Goal: Task Accomplishment & Management: Manage account settings

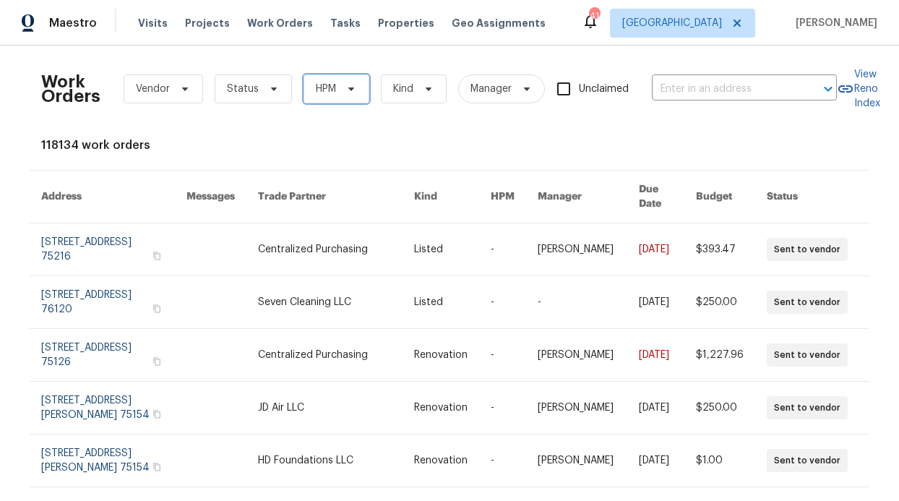
click at [304, 89] on span "HPM" at bounding box center [337, 88] width 66 height 29
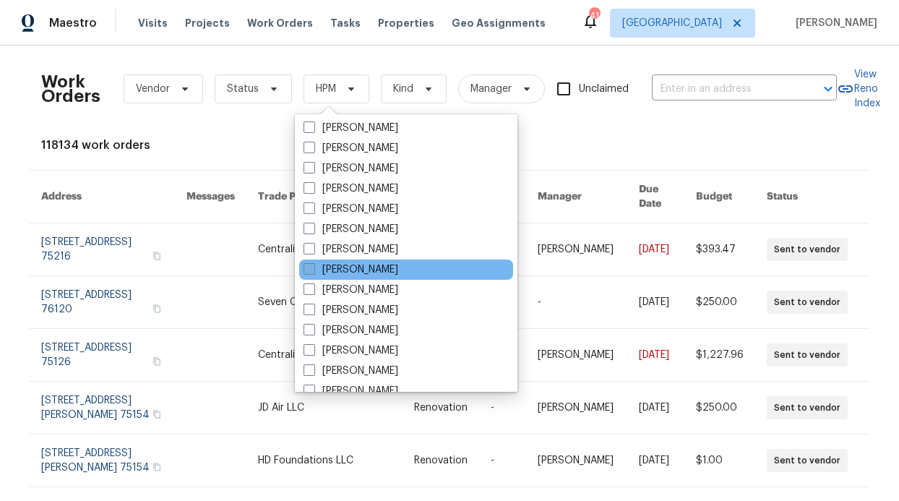
scroll to position [806, 0]
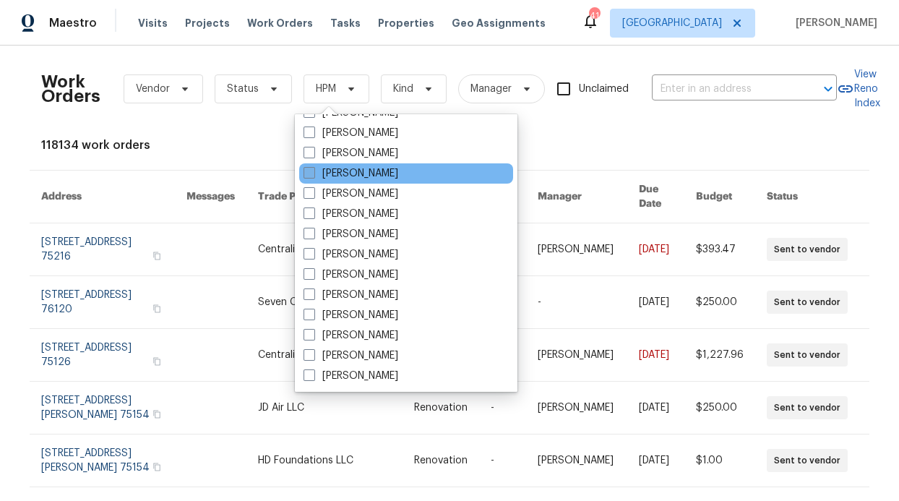
click at [363, 178] on label "[PERSON_NAME]" at bounding box center [351, 173] width 95 height 14
click at [313, 176] on input "[PERSON_NAME]" at bounding box center [308, 170] width 9 height 9
checkbox input "true"
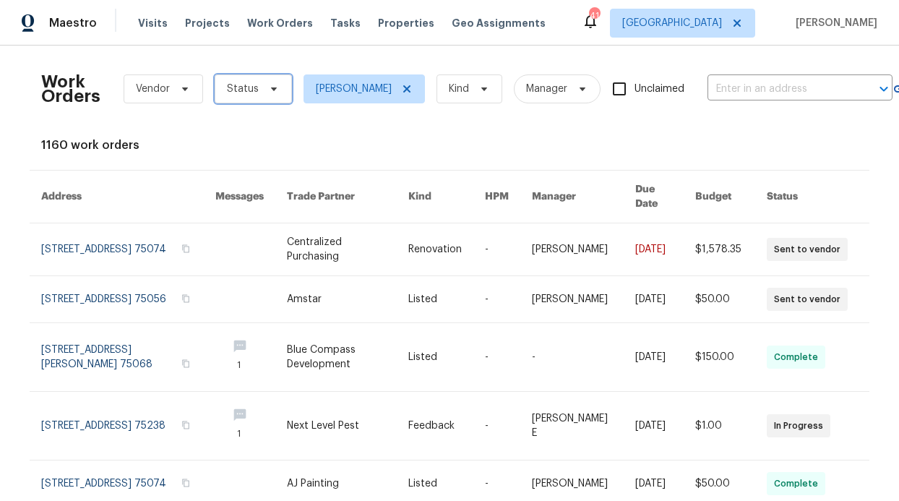
click at [269, 100] on span "Status" at bounding box center [253, 88] width 77 height 29
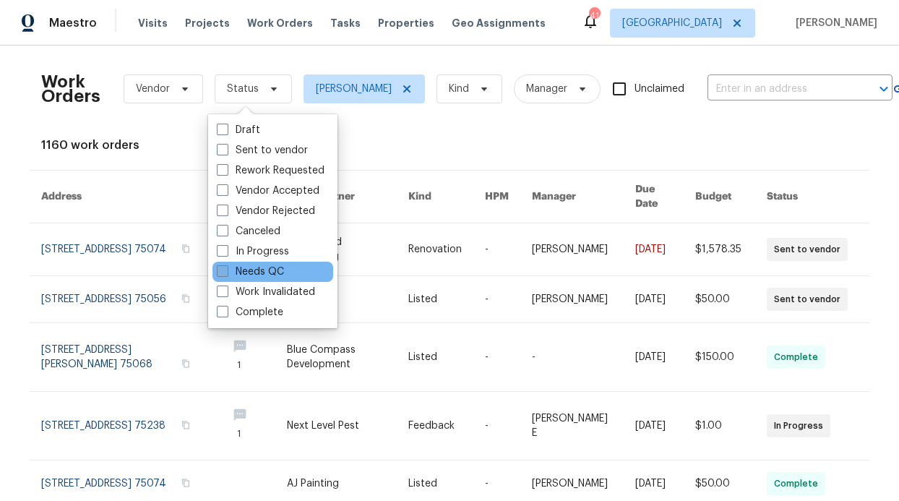
click at [270, 273] on label "Needs QC" at bounding box center [250, 271] width 67 height 14
click at [226, 273] on input "Needs QC" at bounding box center [221, 268] width 9 height 9
checkbox input "true"
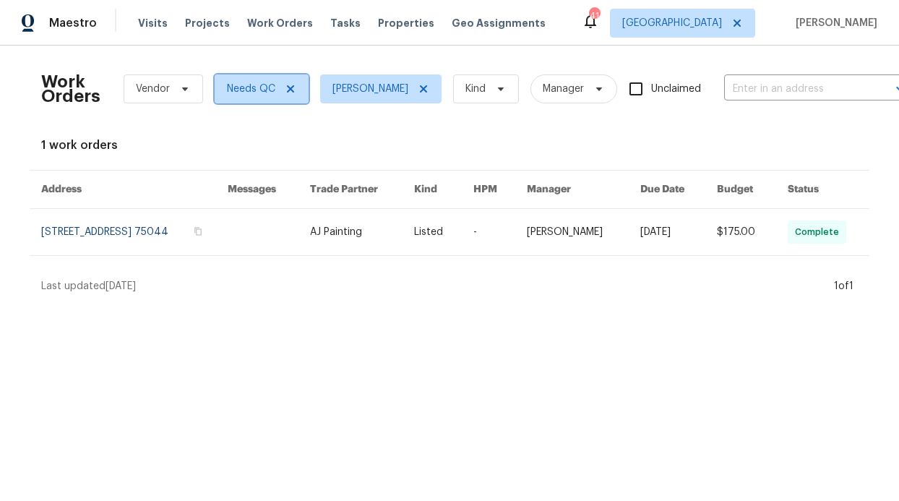
click at [285, 92] on icon at bounding box center [291, 89] width 12 height 12
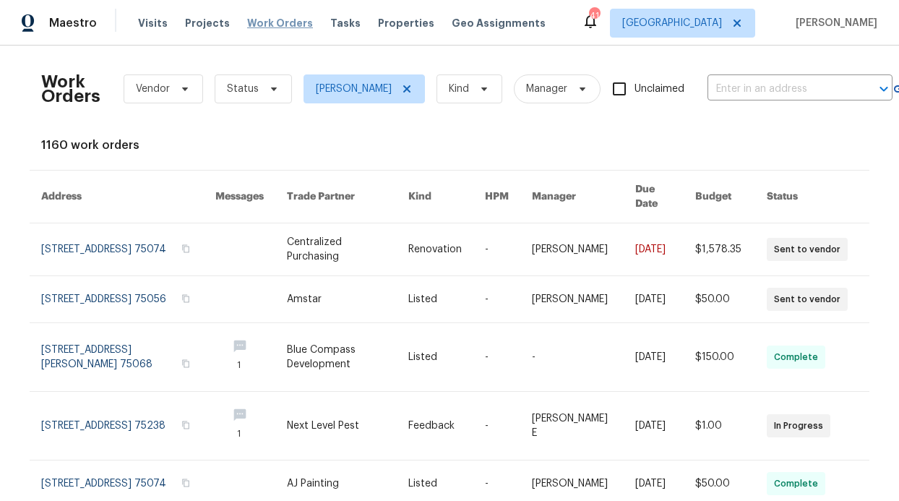
click at [292, 27] on span "Work Orders" at bounding box center [280, 23] width 66 height 14
click at [378, 20] on span "Properties" at bounding box center [406, 23] width 56 height 14
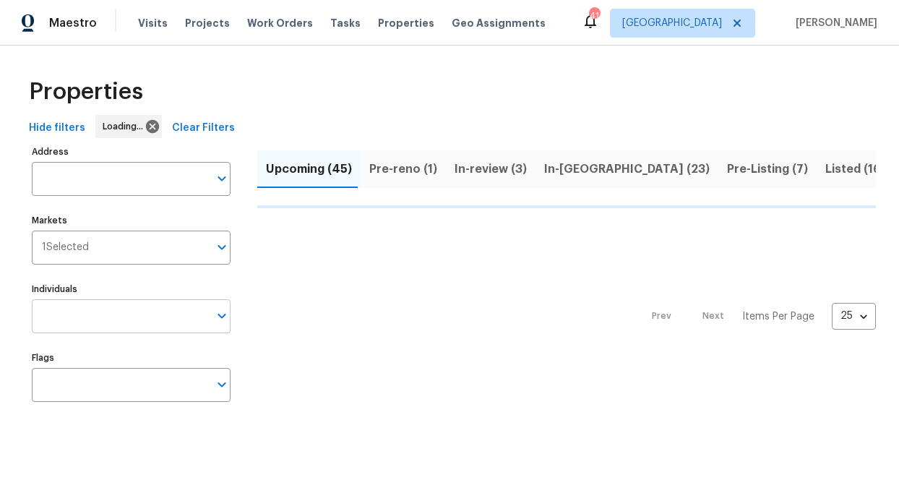
click at [106, 313] on input "Individuals" at bounding box center [120, 316] width 177 height 34
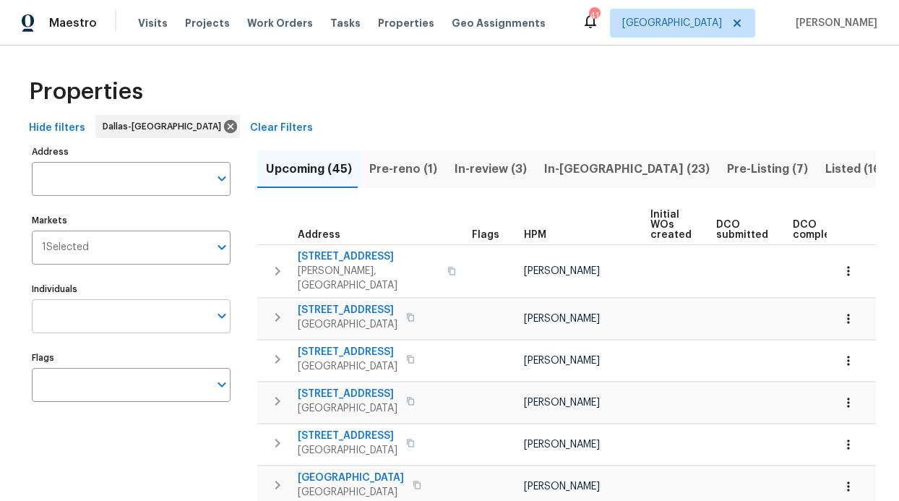
drag, startPoint x: 73, startPoint y: 296, endPoint x: 74, endPoint y: 307, distance: 11.7
click at [73, 296] on div "Individuals Individuals" at bounding box center [131, 306] width 199 height 54
click at [74, 307] on input "Individuals" at bounding box center [120, 316] width 177 height 34
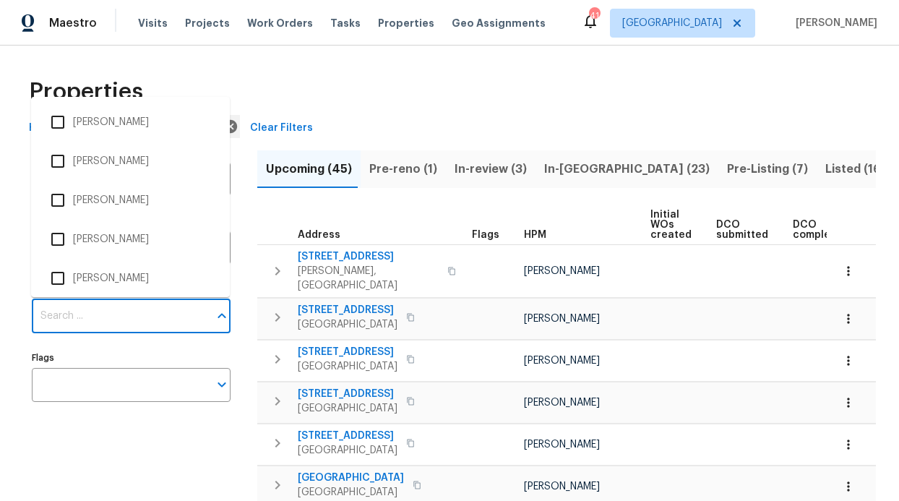
click at [73, 314] on input "Individuals" at bounding box center [120, 316] width 177 height 34
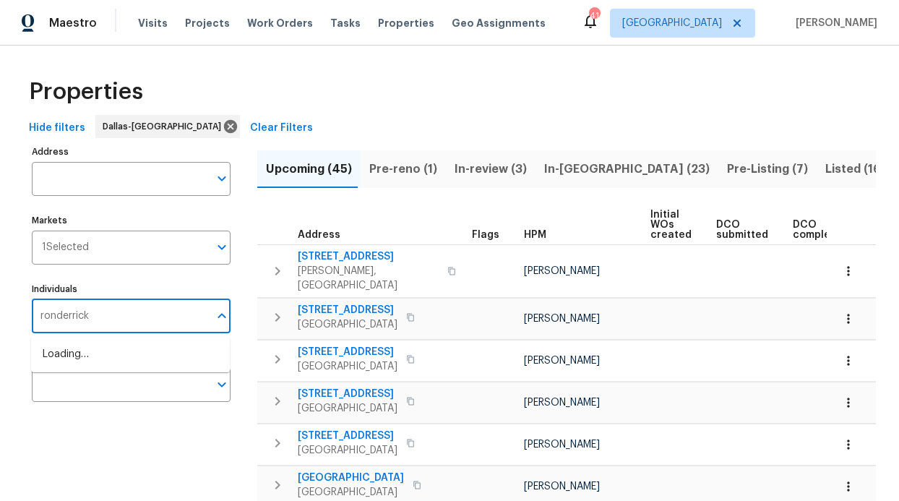
type input "ronderrick"
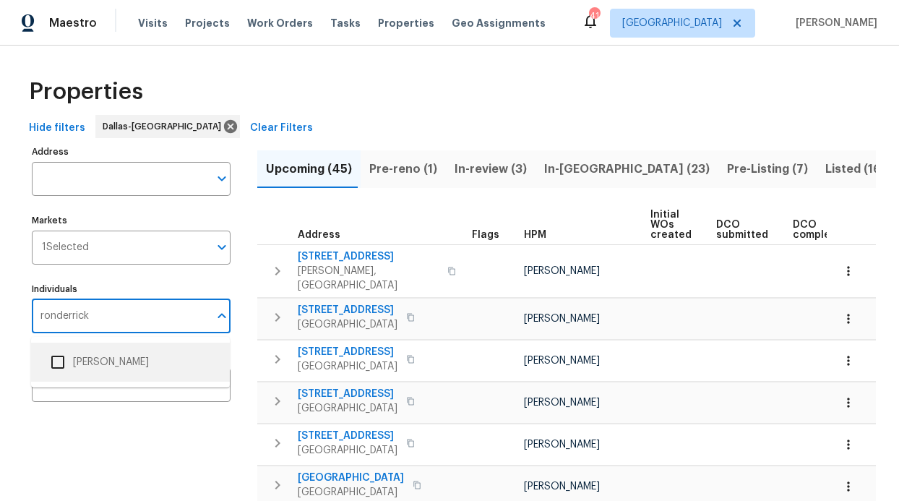
click at [84, 366] on li "[PERSON_NAME]" at bounding box center [131, 362] width 176 height 30
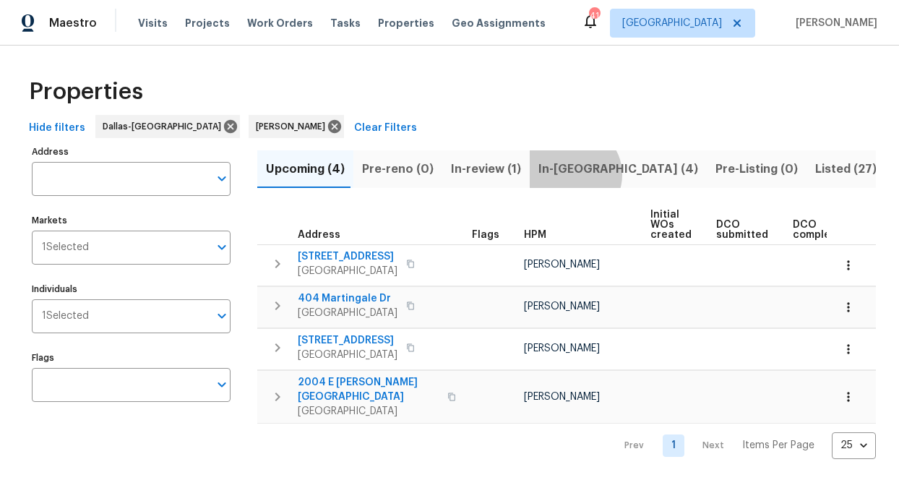
click at [563, 174] on span "In-reno (4)" at bounding box center [618, 169] width 160 height 20
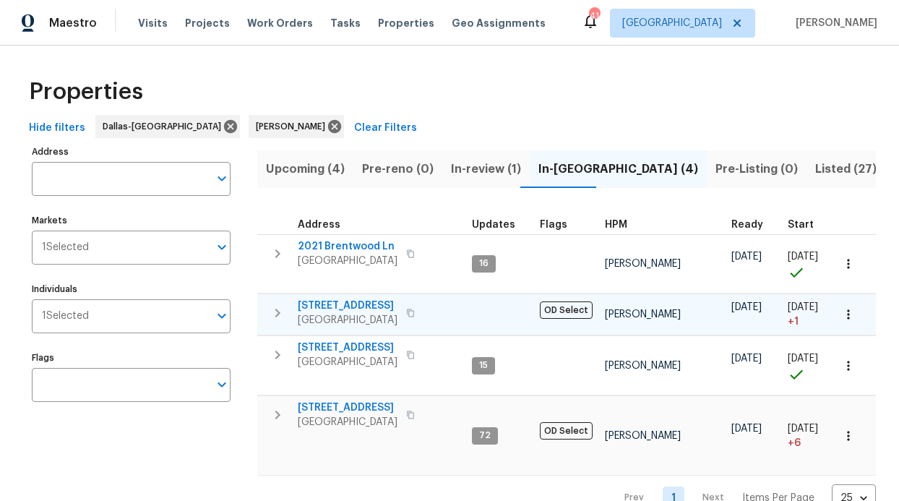
scroll to position [26, 0]
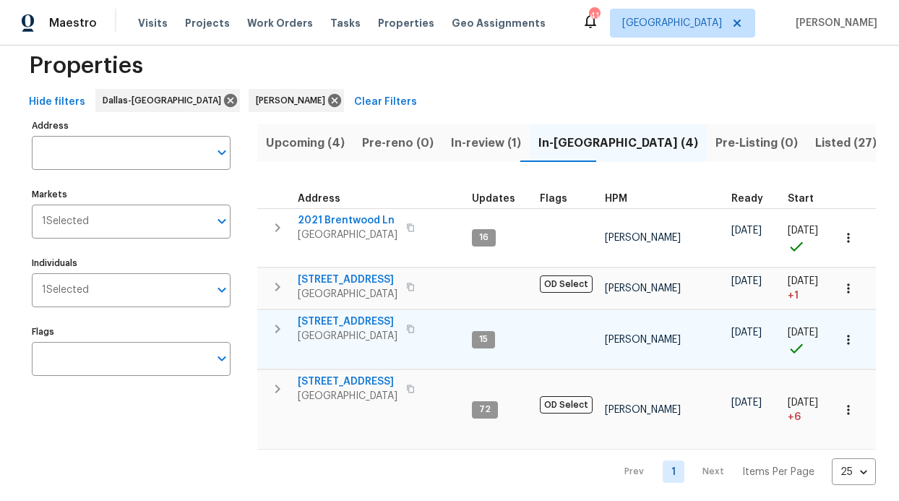
click at [348, 319] on span "720 Lake Grove Dr" at bounding box center [348, 321] width 100 height 14
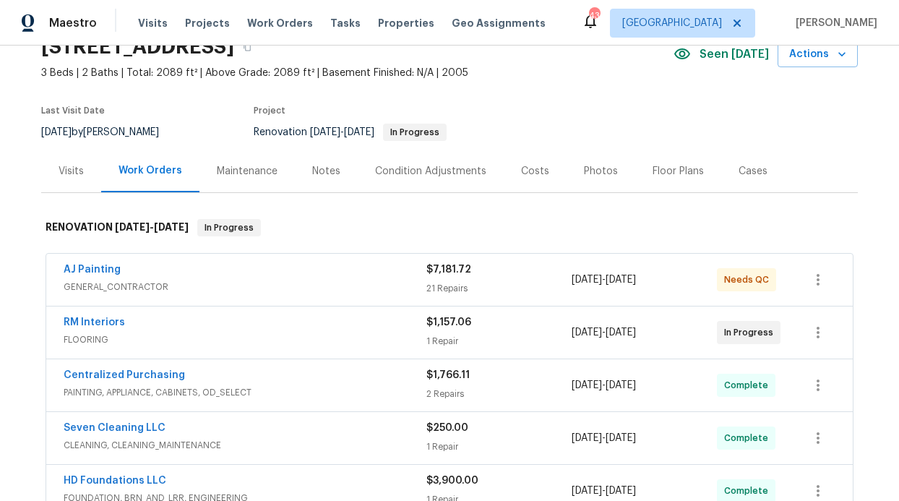
scroll to position [152, 0]
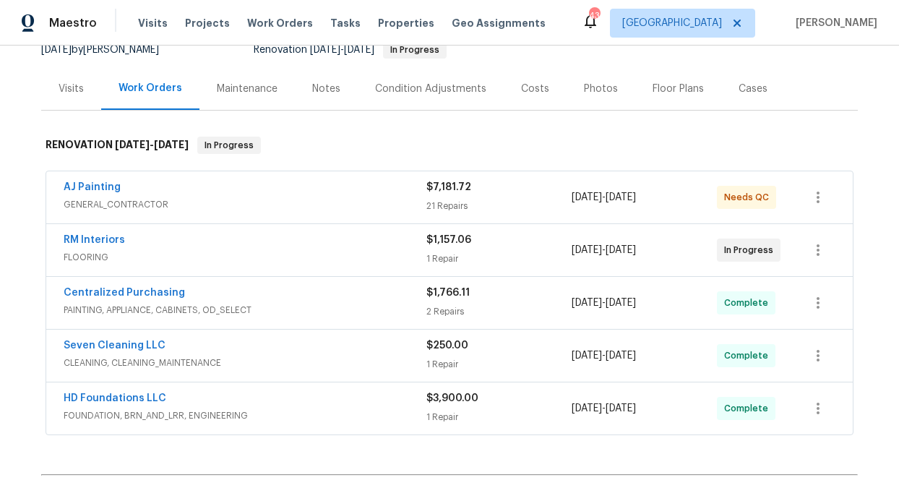
click at [231, 182] on div "AJ Painting" at bounding box center [245, 188] width 363 height 17
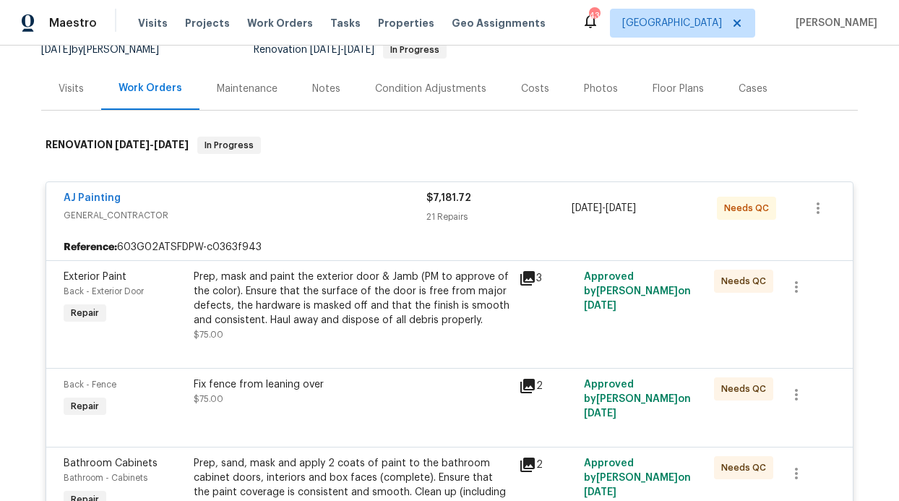
click at [256, 283] on div "Prep, mask and paint the exterior door & Jamb (PM to approve of the color). Ens…" at bounding box center [352, 299] width 317 height 58
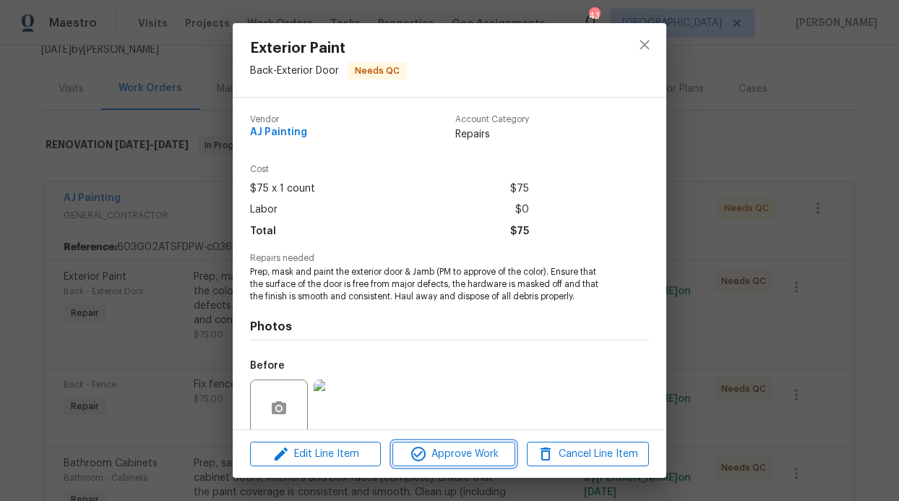
click at [416, 451] on icon "button" at bounding box center [418, 453] width 17 height 17
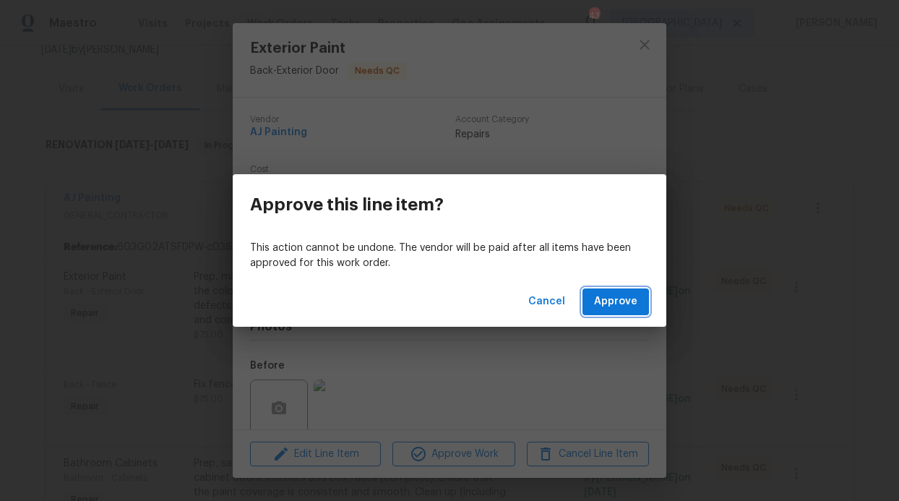
click at [600, 296] on span "Approve" at bounding box center [615, 302] width 43 height 18
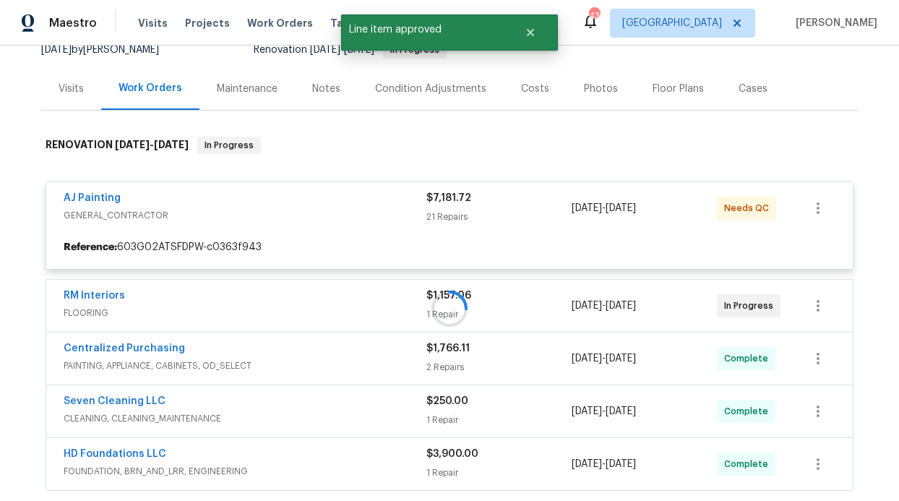
click at [381, 298] on div at bounding box center [449, 308] width 817 height 373
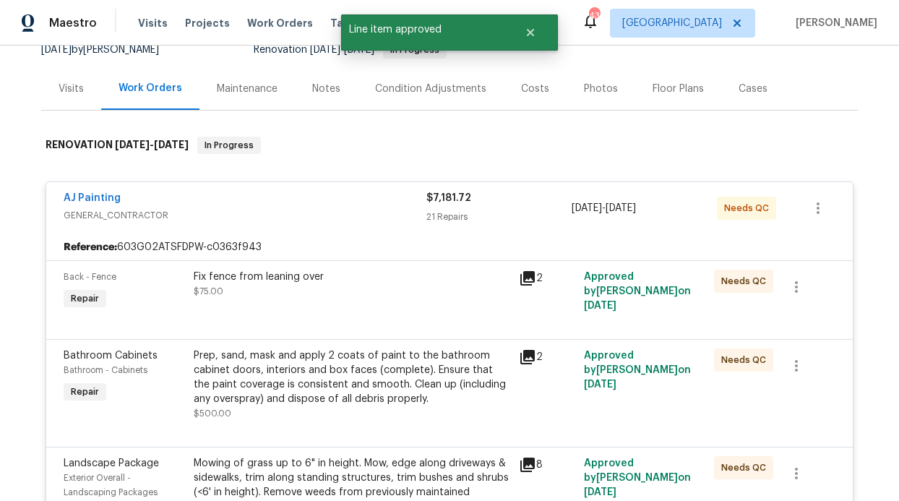
click at [351, 272] on div "Fix fence from leaning over" at bounding box center [352, 277] width 317 height 14
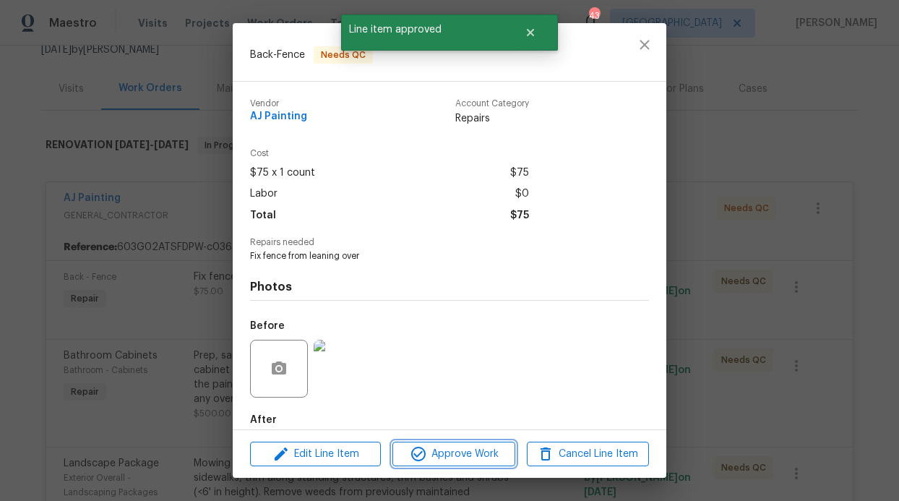
click at [428, 460] on span "Approve Work" at bounding box center [453, 454] width 113 height 18
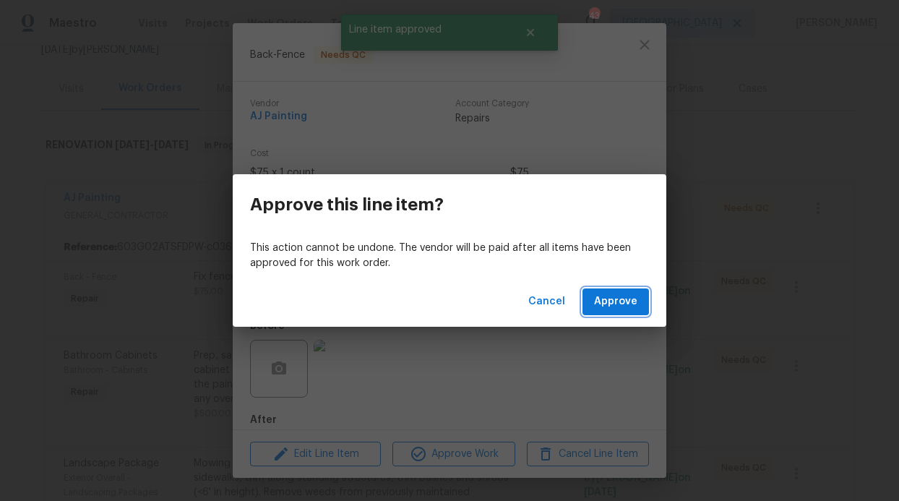
click at [628, 307] on span "Approve" at bounding box center [615, 302] width 43 height 18
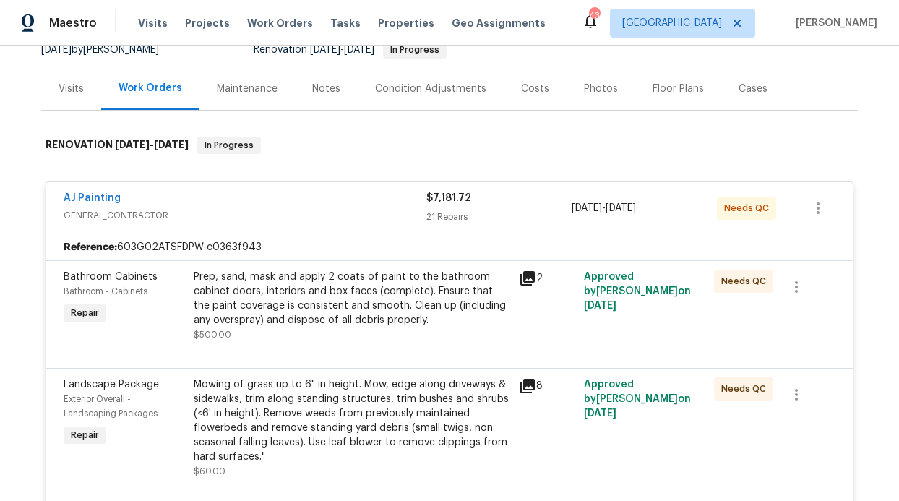
click at [434, 306] on div "Prep, sand, mask and apply 2 coats of paint to the bathroom cabinet doors, inte…" at bounding box center [352, 299] width 317 height 58
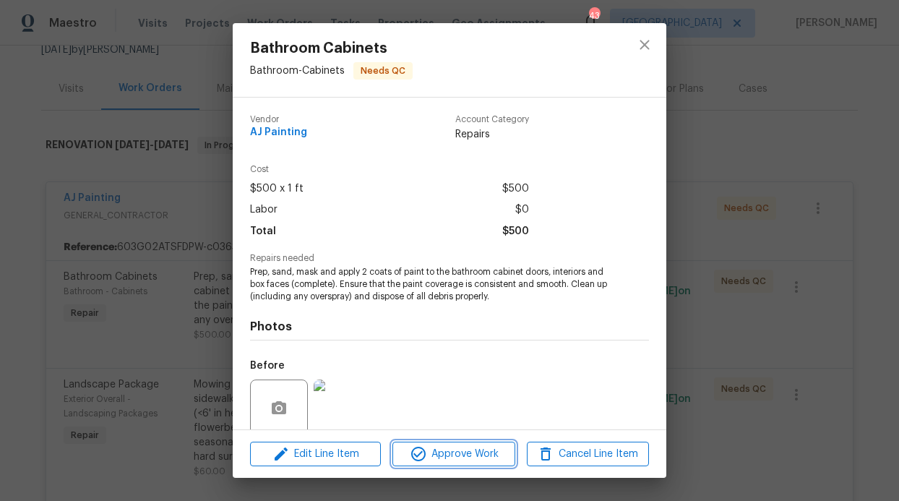
click at [459, 452] on span "Approve Work" at bounding box center [453, 454] width 113 height 18
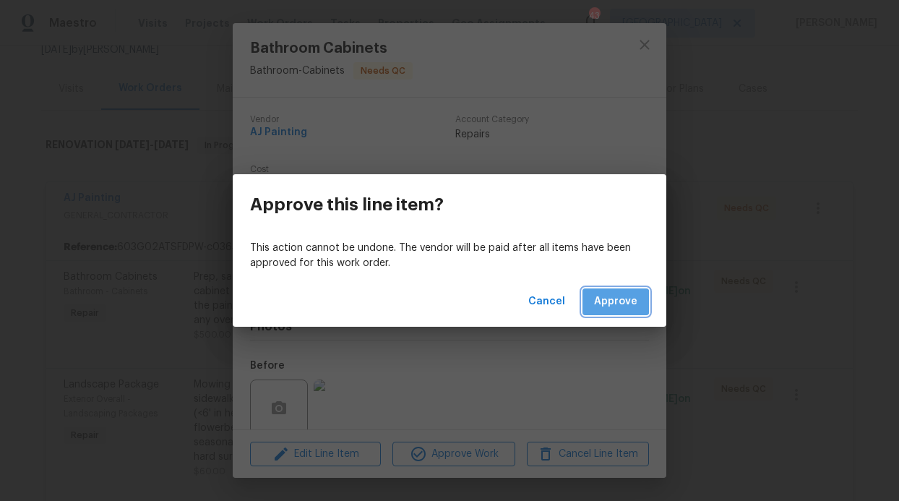
click at [611, 301] on span "Approve" at bounding box center [615, 302] width 43 height 18
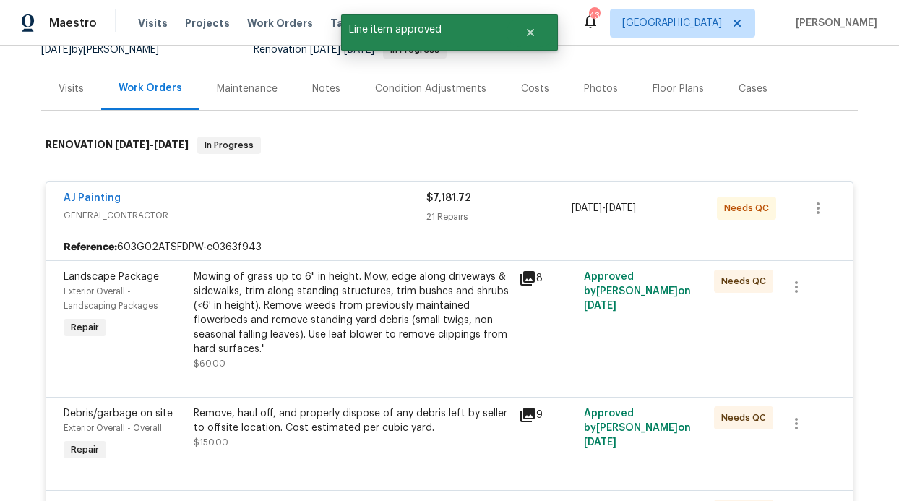
click at [415, 306] on div "Mowing of grass up to 6" in height. Mow, edge along driveways & sidewalks, trim…" at bounding box center [352, 313] width 317 height 87
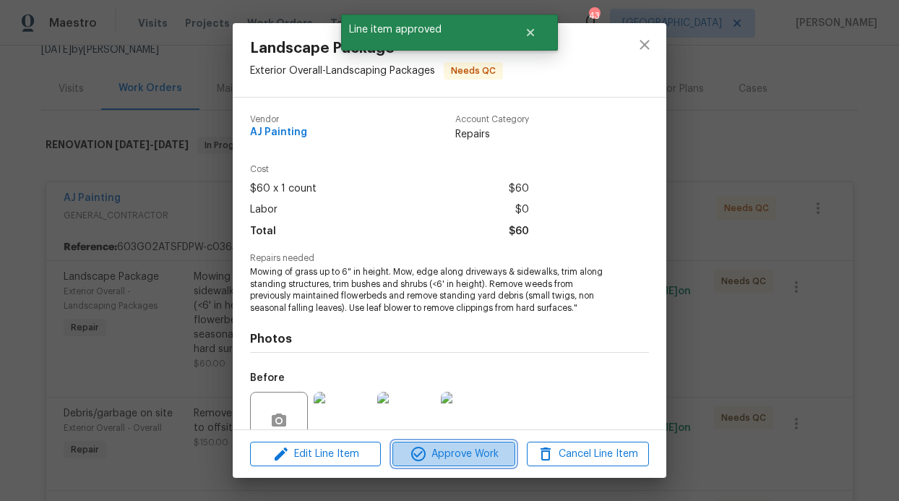
click at [461, 442] on button "Approve Work" at bounding box center [453, 454] width 122 height 25
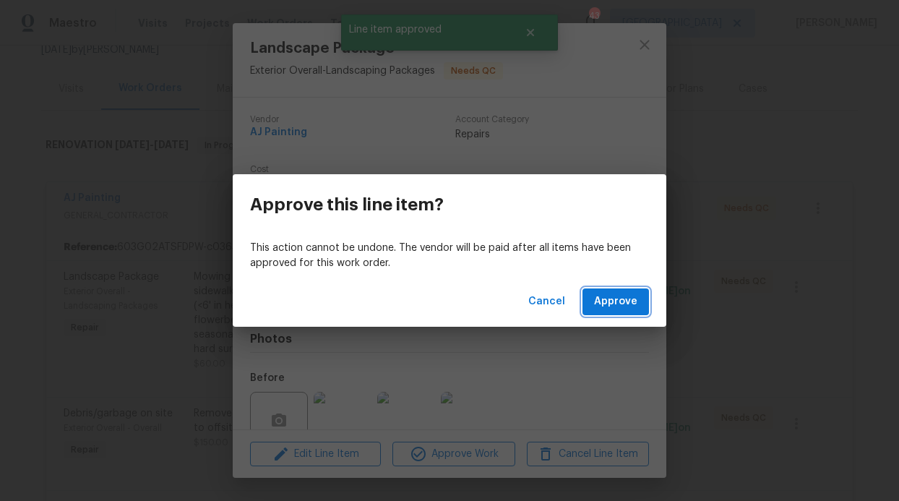
click at [622, 293] on span "Approve" at bounding box center [615, 302] width 43 height 18
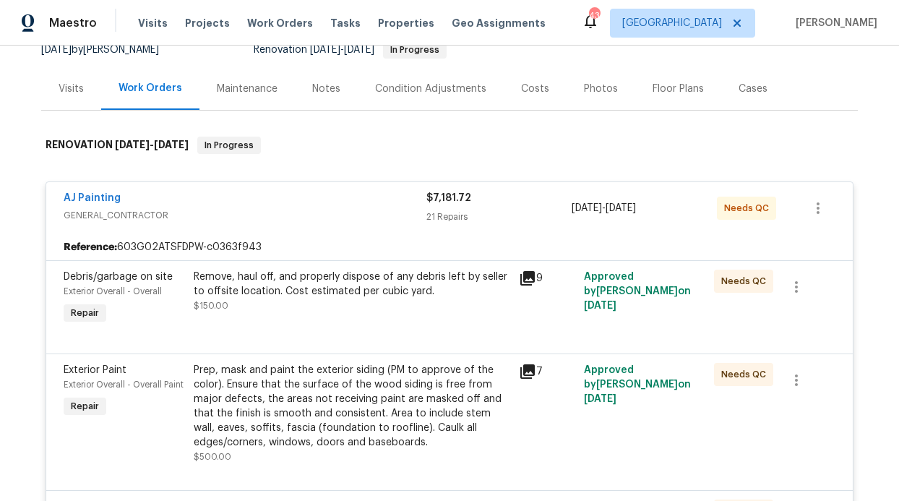
click at [427, 322] on div "Remove, haul off, and properly dispose of any debris left by seller to offsite …" at bounding box center [351, 298] width 325 height 66
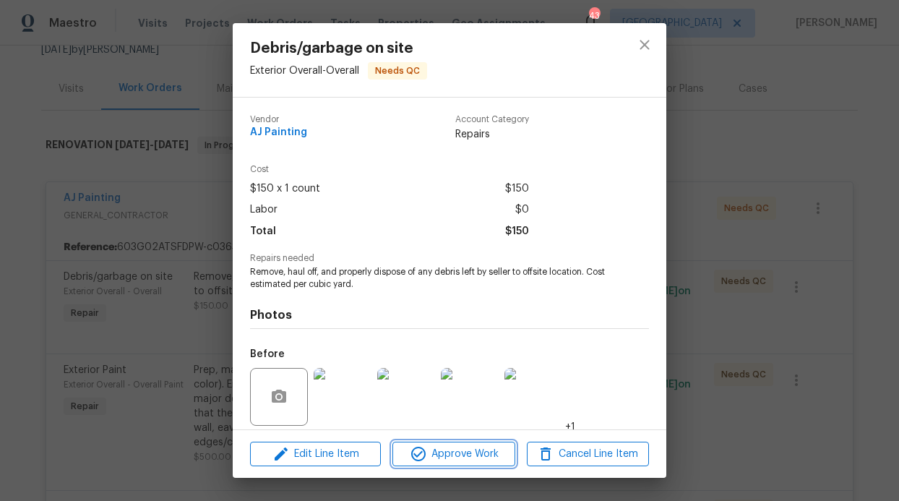
click at [457, 457] on span "Approve Work" at bounding box center [453, 454] width 113 height 18
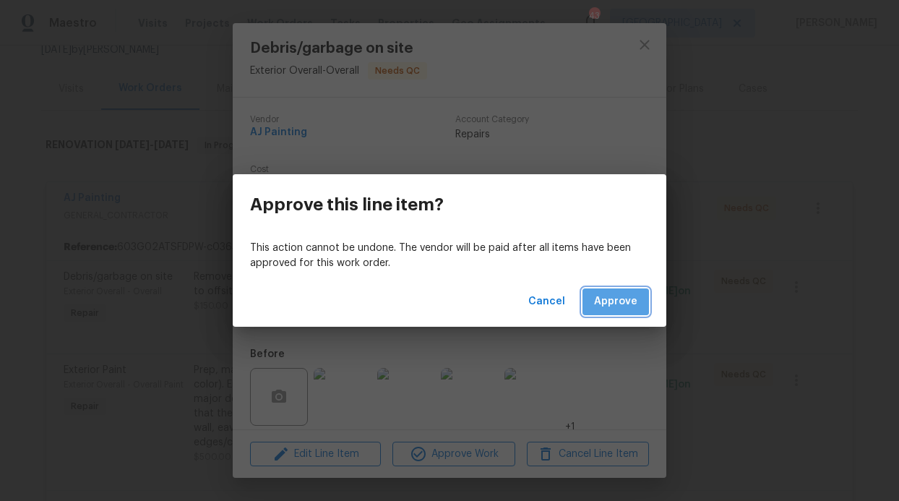
click at [613, 291] on button "Approve" at bounding box center [615, 301] width 66 height 27
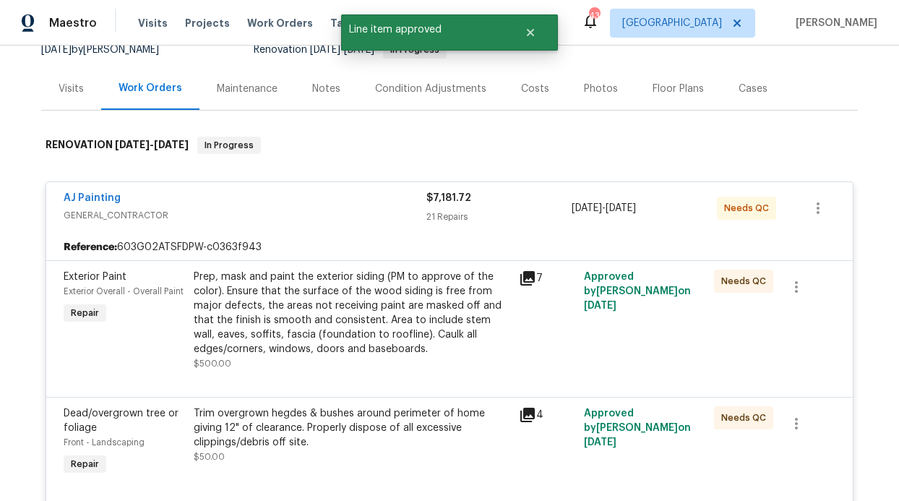
click at [352, 245] on div "Reference: 603G02ATSFDPW-c0363f943" at bounding box center [449, 247] width 806 height 26
click at [374, 304] on div "Prep, mask and paint the exterior siding (PM to approve of the color). Ensure t…" at bounding box center [352, 313] width 317 height 87
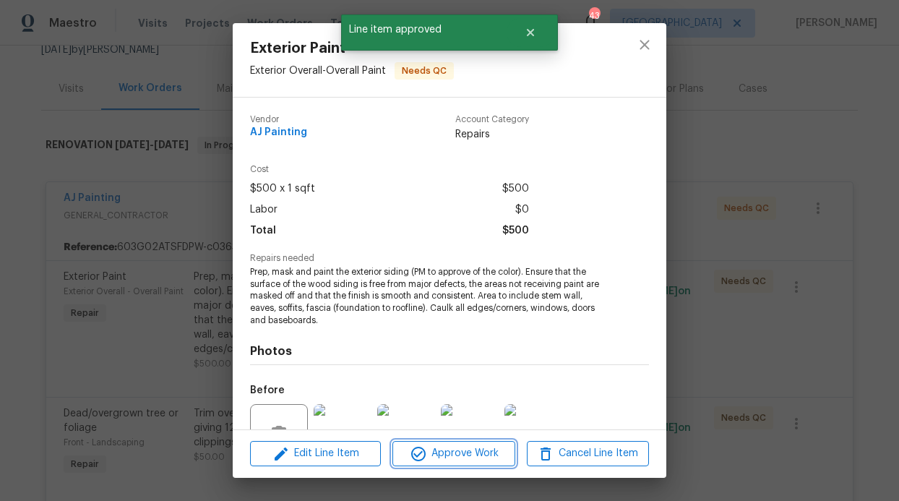
click at [433, 457] on span "Approve Work" at bounding box center [453, 453] width 113 height 18
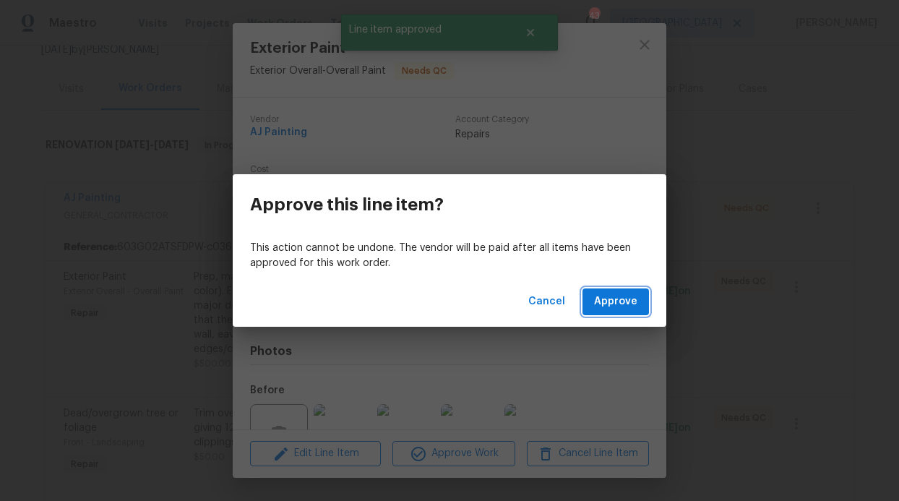
click at [619, 289] on button "Approve" at bounding box center [615, 301] width 66 height 27
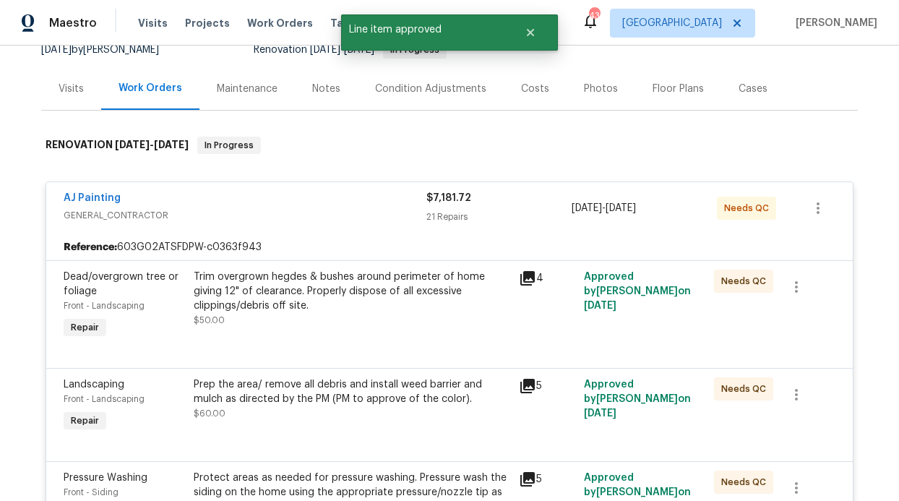
click at [404, 271] on div "Trim overgrown hegdes & bushes around perimeter of home giving 12" of clearance…" at bounding box center [352, 291] width 317 height 43
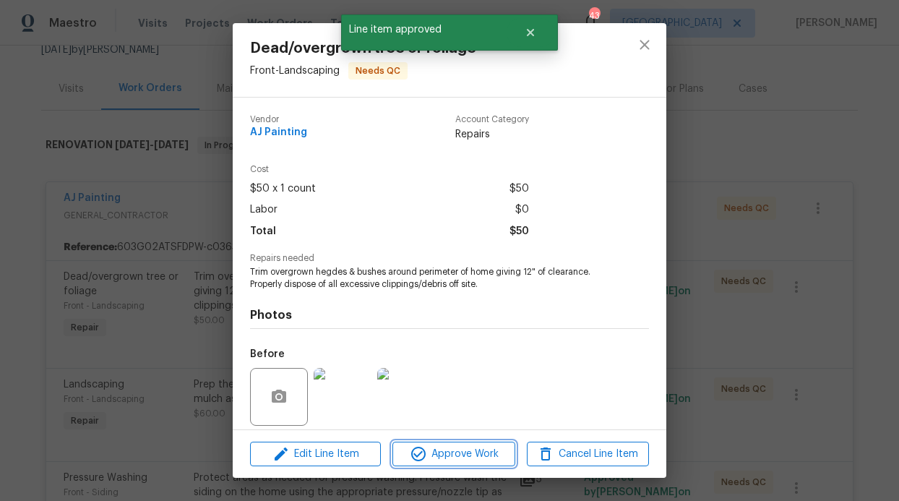
click at [445, 450] on span "Approve Work" at bounding box center [453, 454] width 113 height 18
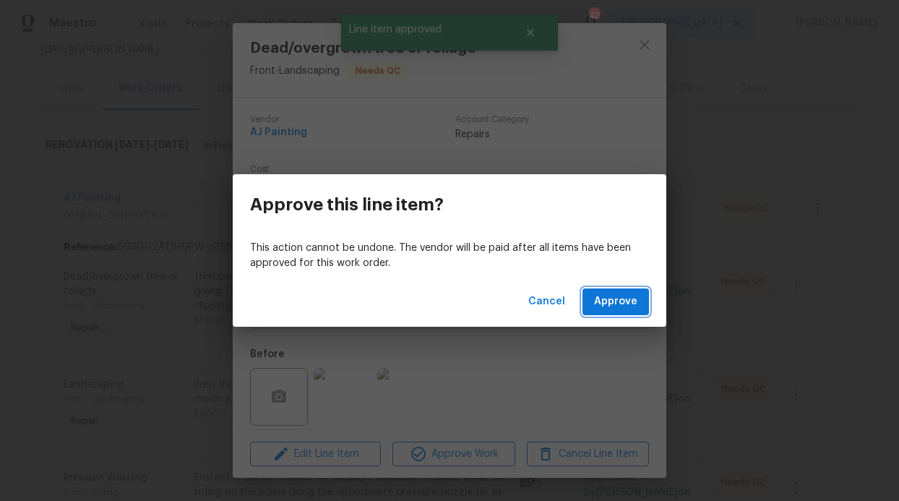
click at [604, 306] on span "Approve" at bounding box center [615, 302] width 43 height 18
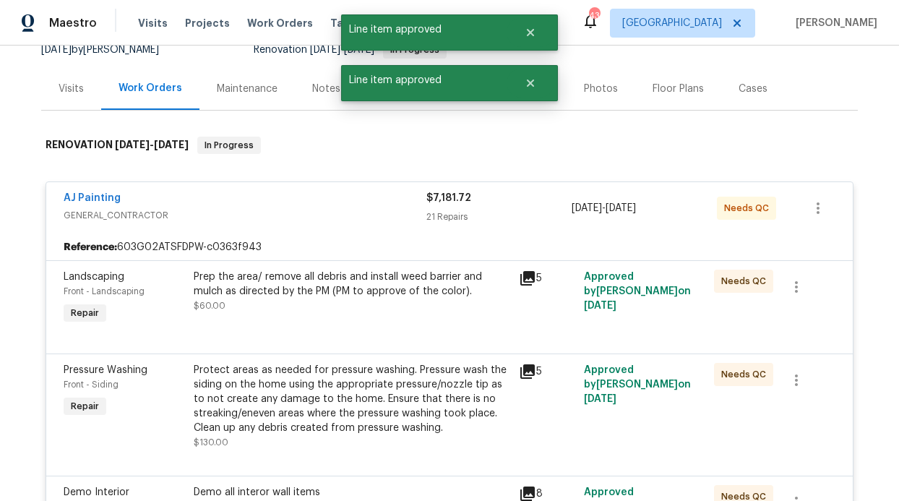
click at [413, 288] on div "Prep the area/ remove all debris and install weed barrier and mulch as directed…" at bounding box center [352, 284] width 317 height 29
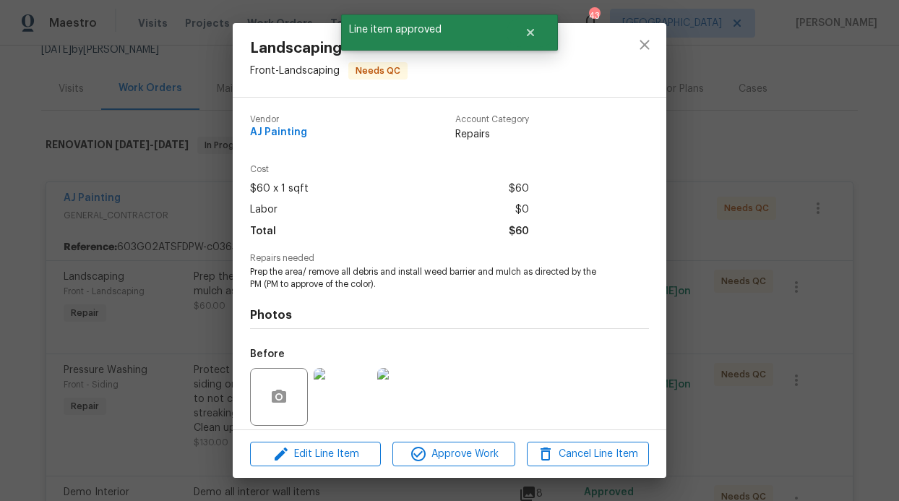
click at [441, 435] on div "Edit Line Item Approve Work Cancel Line Item" at bounding box center [450, 454] width 434 height 48
click at [439, 442] on button "Approve Work" at bounding box center [453, 454] width 122 height 25
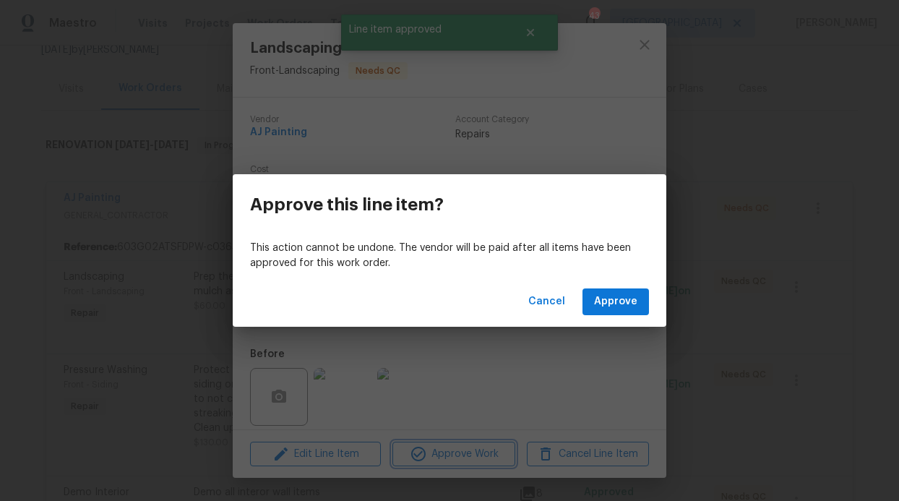
click at [439, 446] on div "Approve this line item? This action cannot be undone. The vendor will be paid a…" at bounding box center [449, 250] width 899 height 501
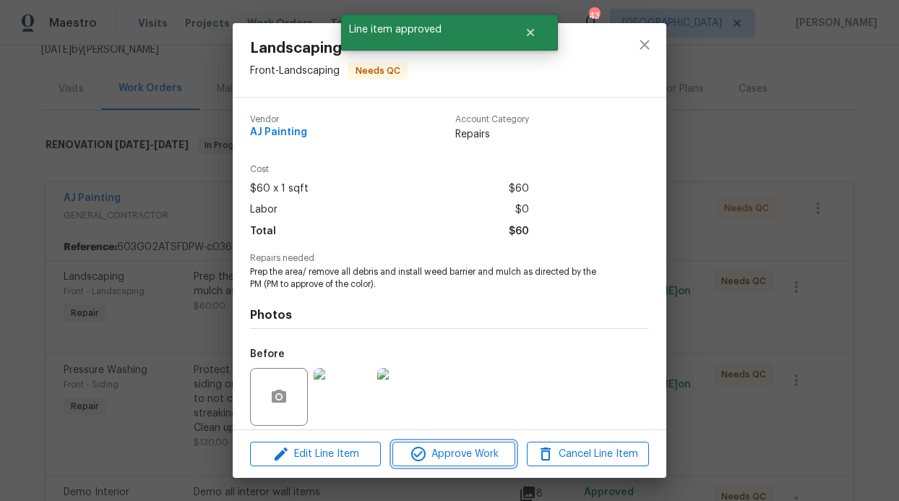
click at [477, 442] on button "Approve Work" at bounding box center [453, 454] width 122 height 25
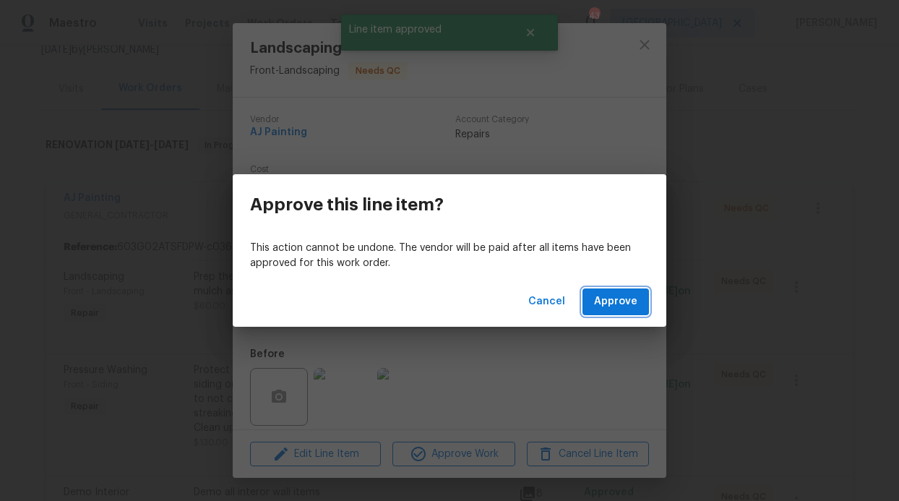
click at [631, 291] on button "Approve" at bounding box center [615, 301] width 66 height 27
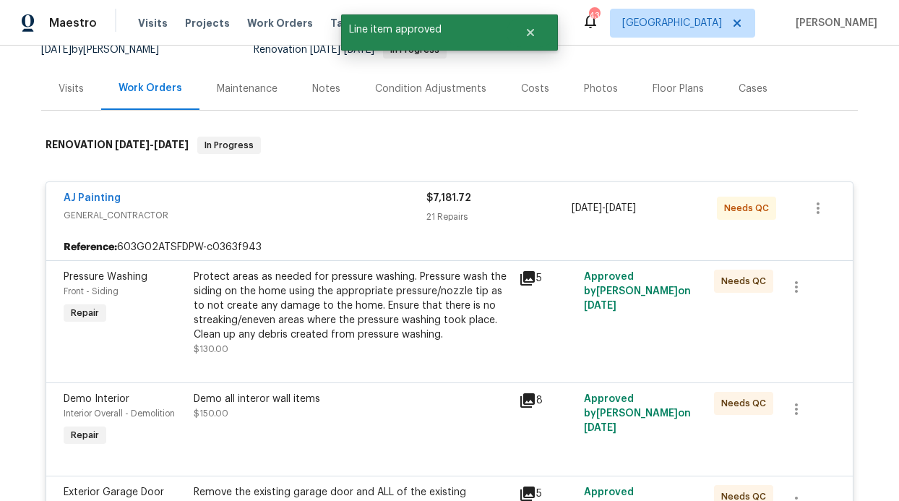
click at [382, 283] on div "Protect areas as needed for pressure washing. Pressure wash the siding on the h…" at bounding box center [352, 306] width 317 height 72
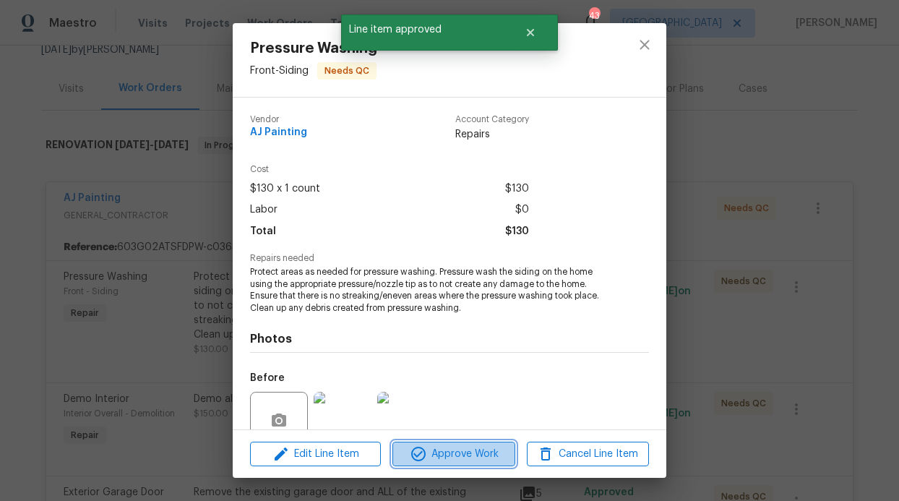
click at [460, 452] on span "Approve Work" at bounding box center [453, 454] width 113 height 18
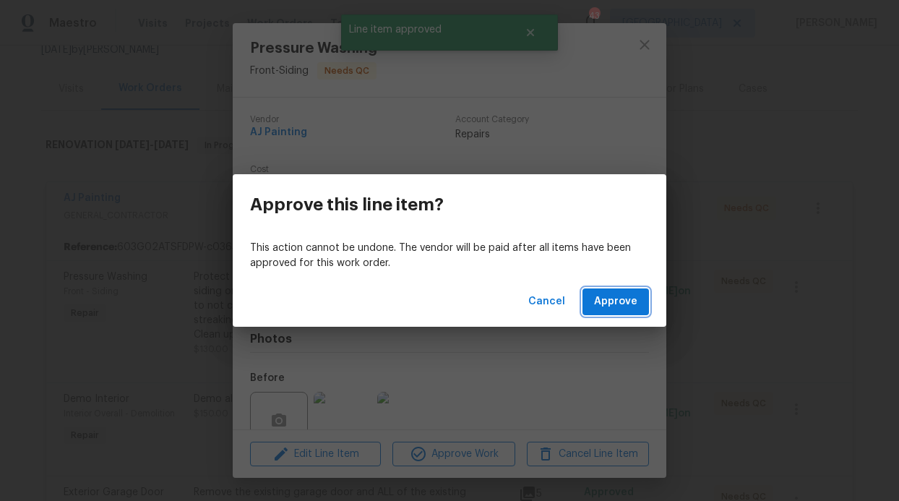
click at [603, 301] on span "Approve" at bounding box center [615, 302] width 43 height 18
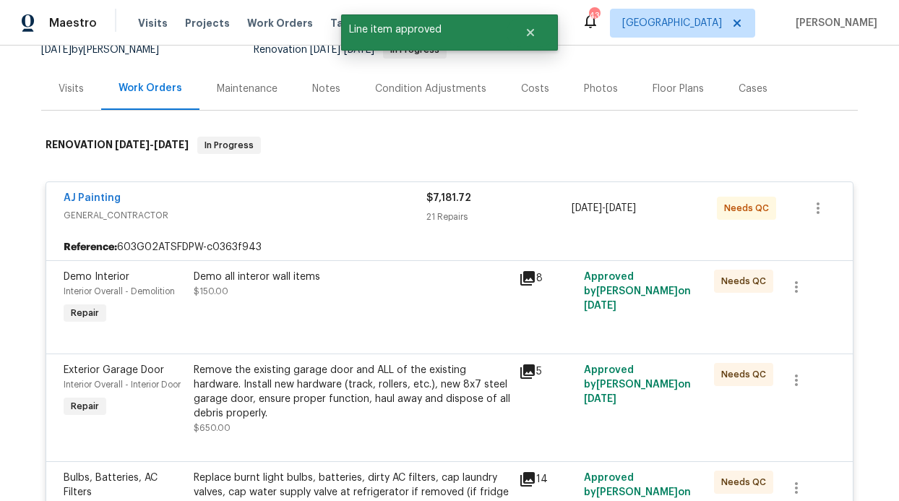
click at [358, 305] on div "Demo all interor wall items $150.00" at bounding box center [351, 298] width 325 height 66
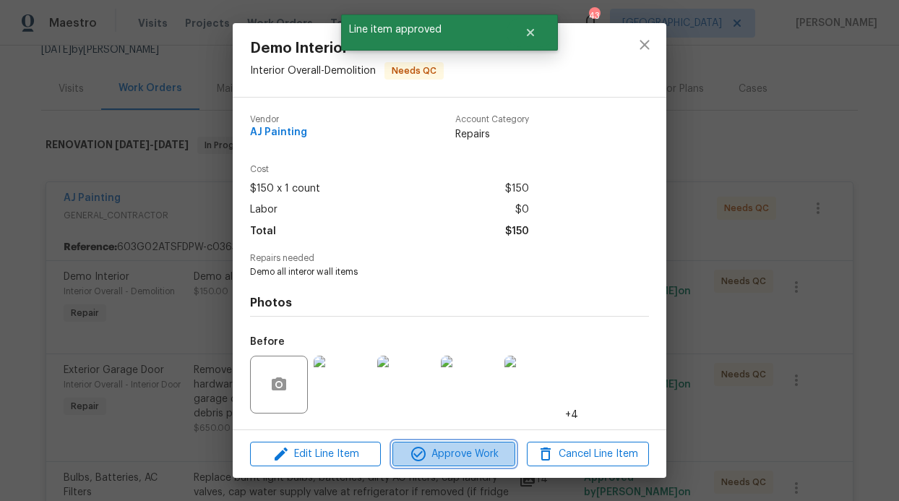
click at [423, 457] on icon "button" at bounding box center [418, 454] width 14 height 14
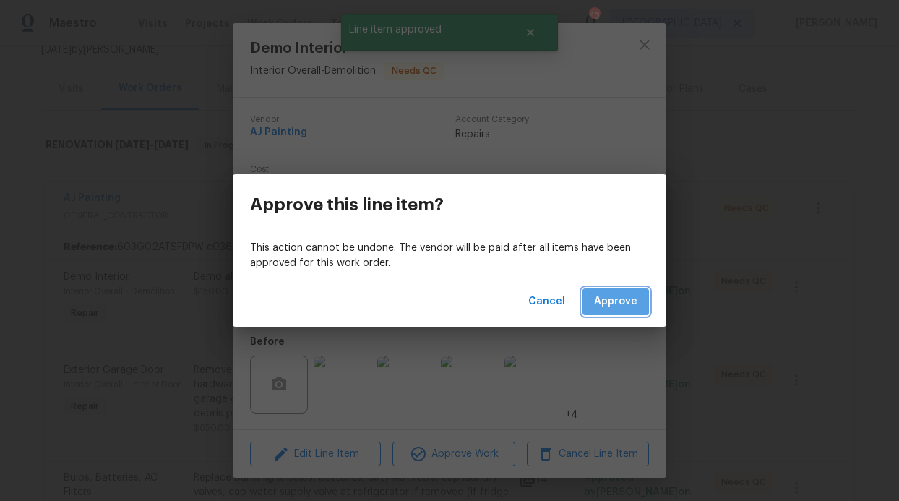
click at [625, 306] on span "Approve" at bounding box center [615, 302] width 43 height 18
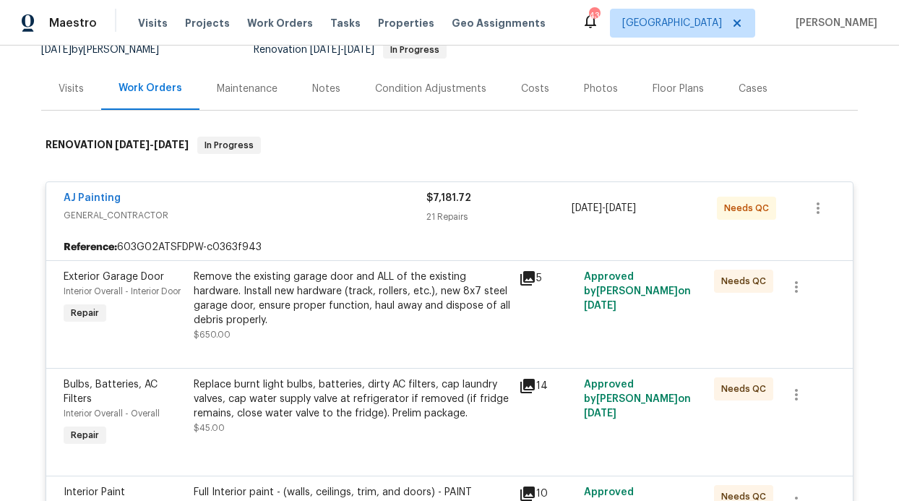
click at [387, 288] on div "Remove the existing garage door and ALL of the existing hardware. Install new h…" at bounding box center [352, 299] width 317 height 58
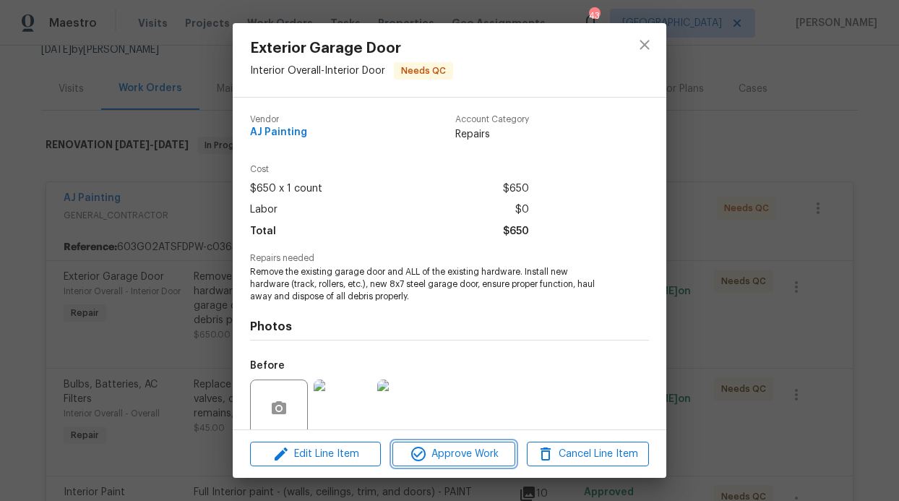
click at [436, 460] on span "Approve Work" at bounding box center [453, 454] width 113 height 18
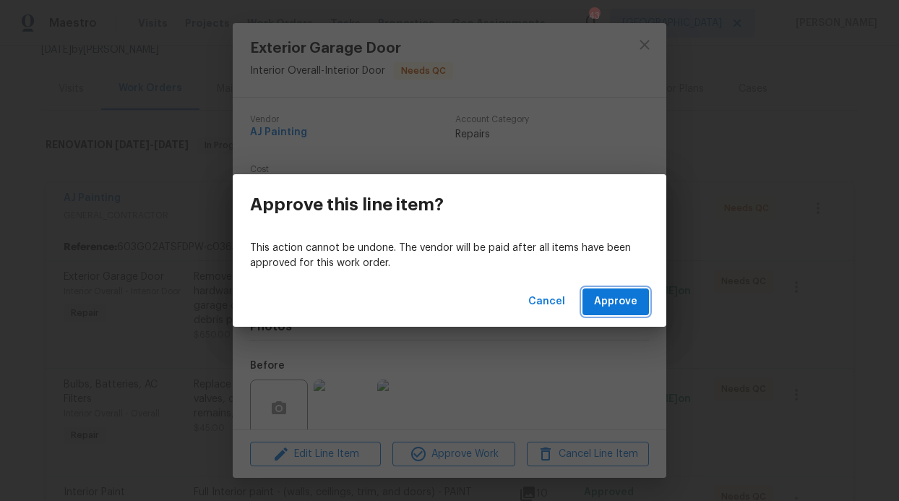
click at [594, 298] on button "Approve" at bounding box center [615, 301] width 66 height 27
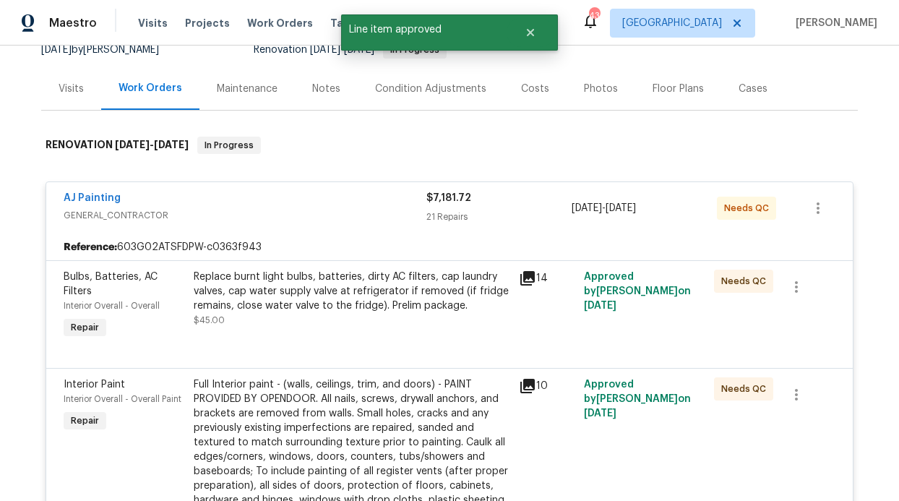
click at [396, 270] on div "Replace burnt light bulbs, batteries, dirty AC filters, cap laundry valves, cap…" at bounding box center [352, 291] width 317 height 43
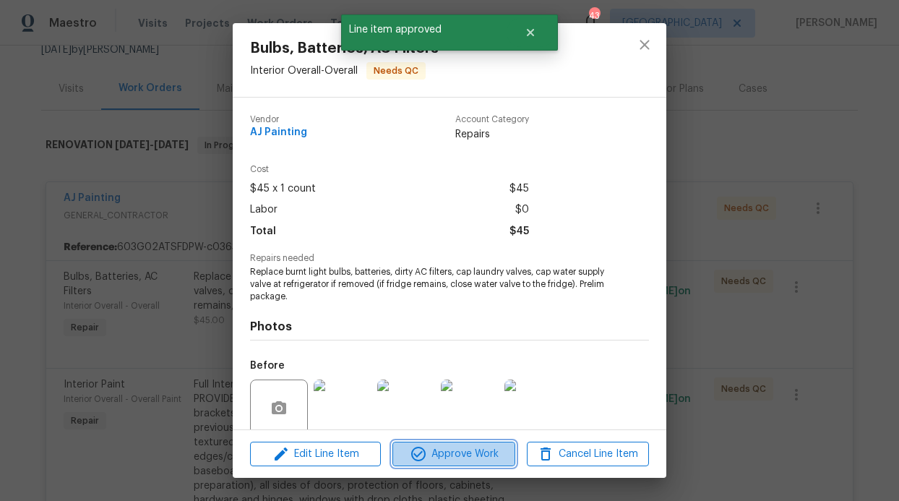
click at [448, 442] on button "Approve Work" at bounding box center [453, 454] width 122 height 25
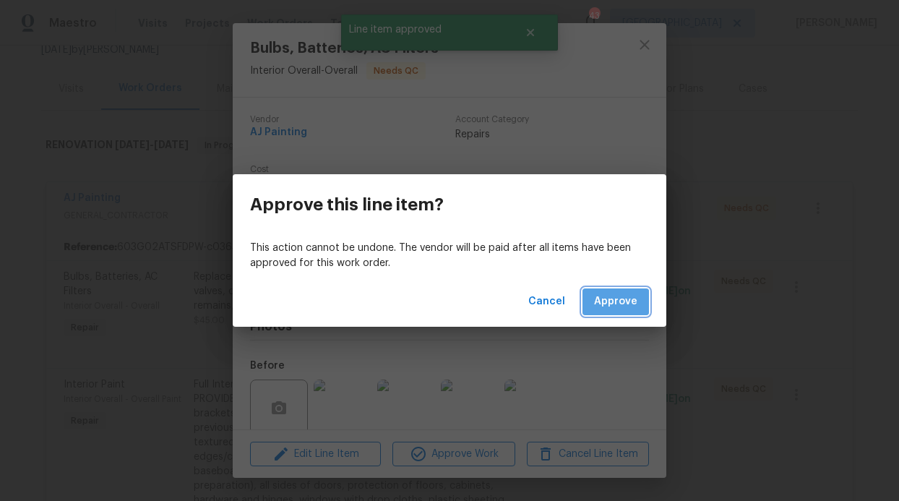
click at [613, 309] on span "Approve" at bounding box center [615, 302] width 43 height 18
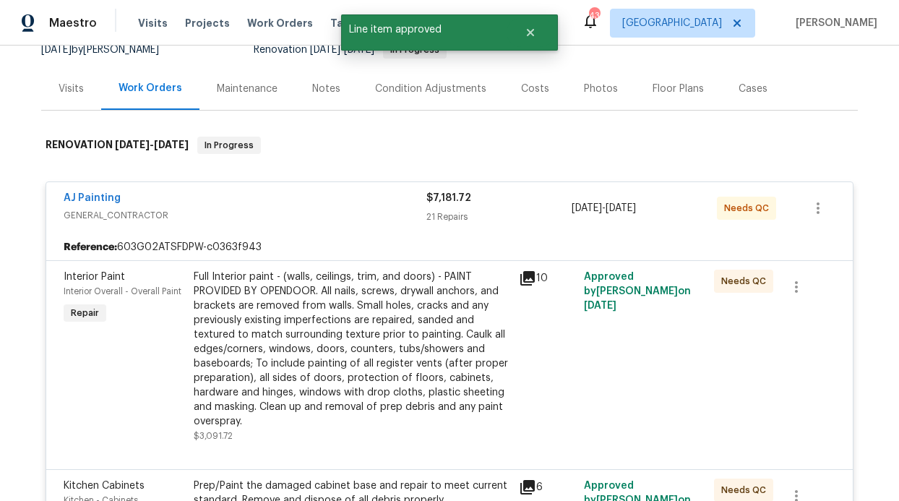
click at [401, 290] on div "Full Interior paint - (walls, ceilings, trim, and doors) - PAINT PROVIDED BY OP…" at bounding box center [352, 349] width 317 height 159
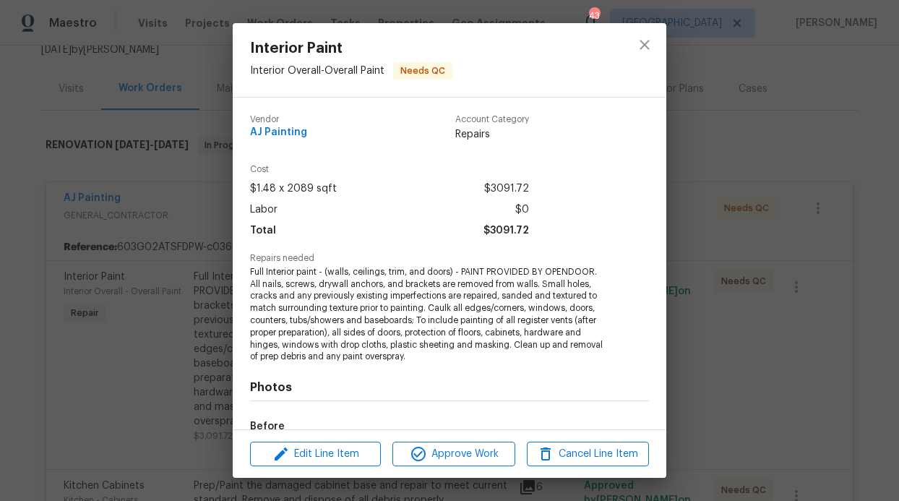
click at [433, 440] on div "Edit Line Item Approve Work Cancel Line Item" at bounding box center [450, 454] width 434 height 48
click at [433, 449] on span "Approve Work" at bounding box center [453, 454] width 113 height 18
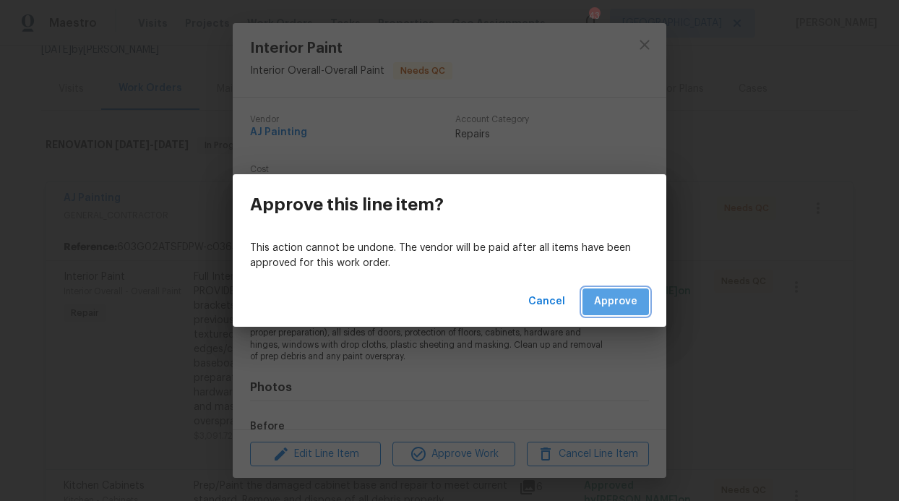
click at [616, 301] on span "Approve" at bounding box center [615, 302] width 43 height 18
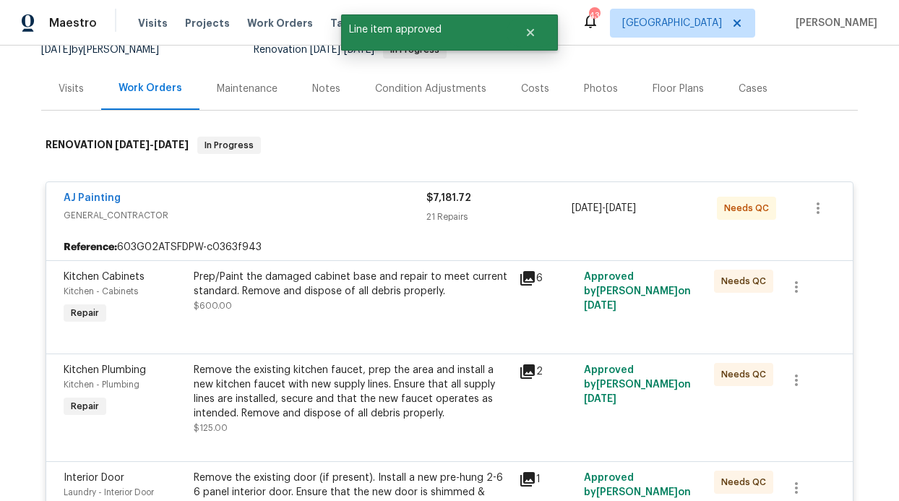
click at [392, 291] on div "Prep/Paint the damaged cabinet base and repair to meet current standard. Remove…" at bounding box center [352, 284] width 317 height 29
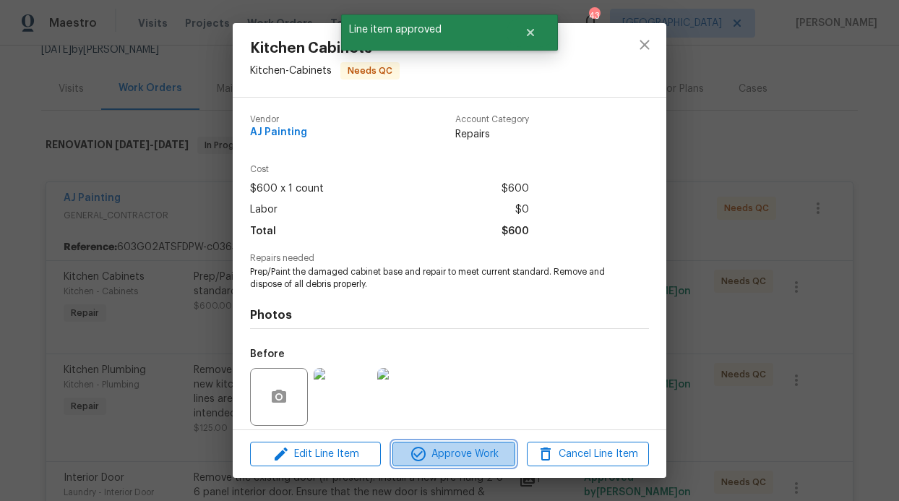
click at [424, 455] on icon "button" at bounding box center [418, 454] width 14 height 14
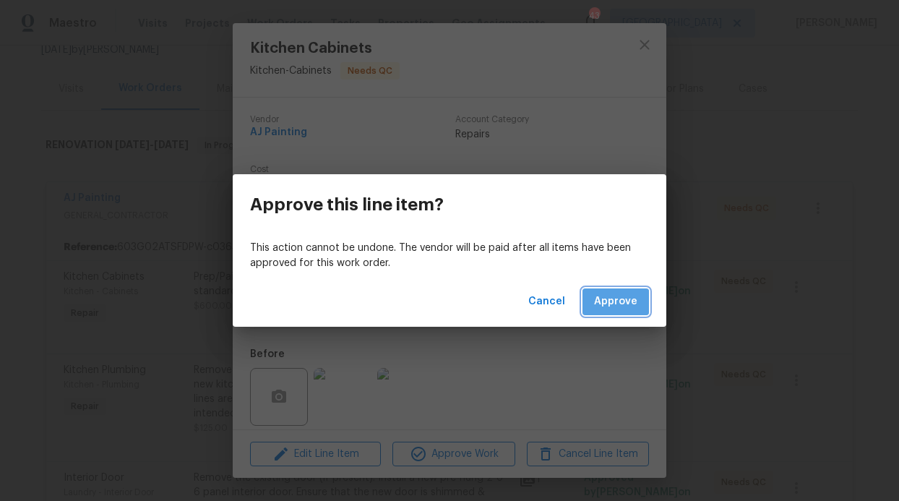
click at [614, 307] on span "Approve" at bounding box center [615, 302] width 43 height 18
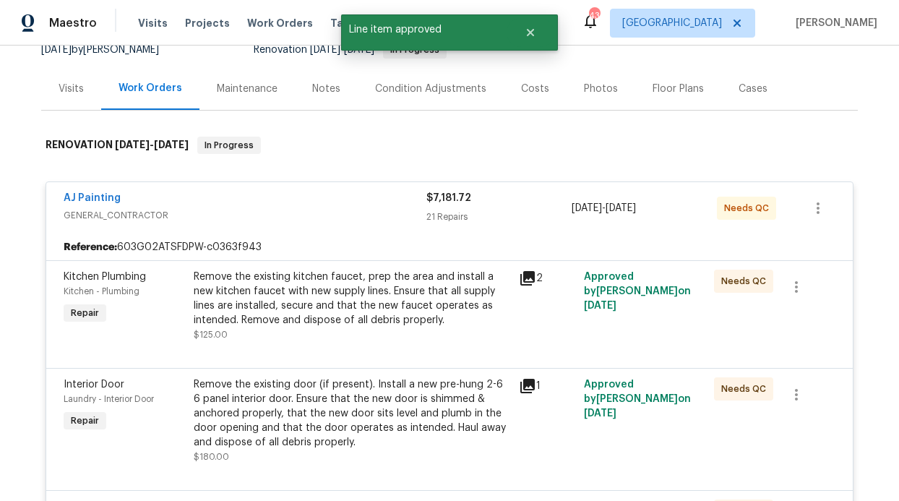
click at [337, 299] on div "Remove the existing kitchen faucet, prep the area and install a new kitchen fau…" at bounding box center [352, 299] width 317 height 58
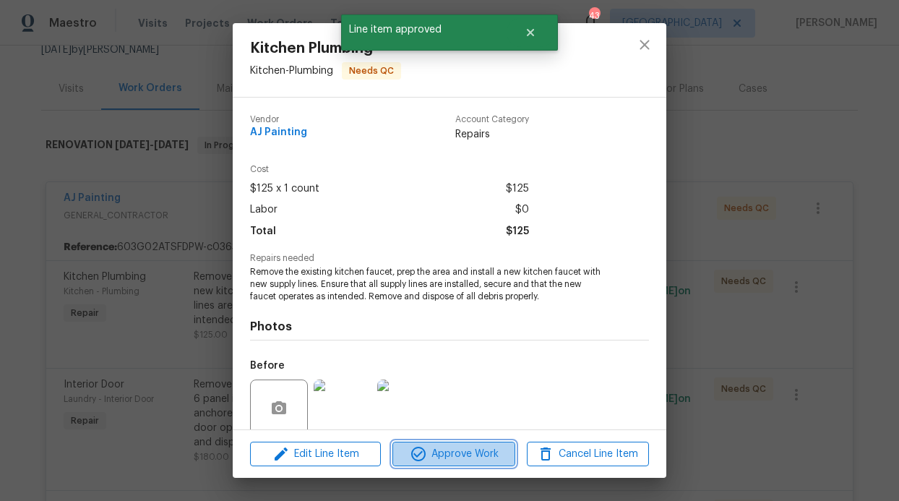
click at [427, 455] on span "Approve Work" at bounding box center [453, 454] width 113 height 18
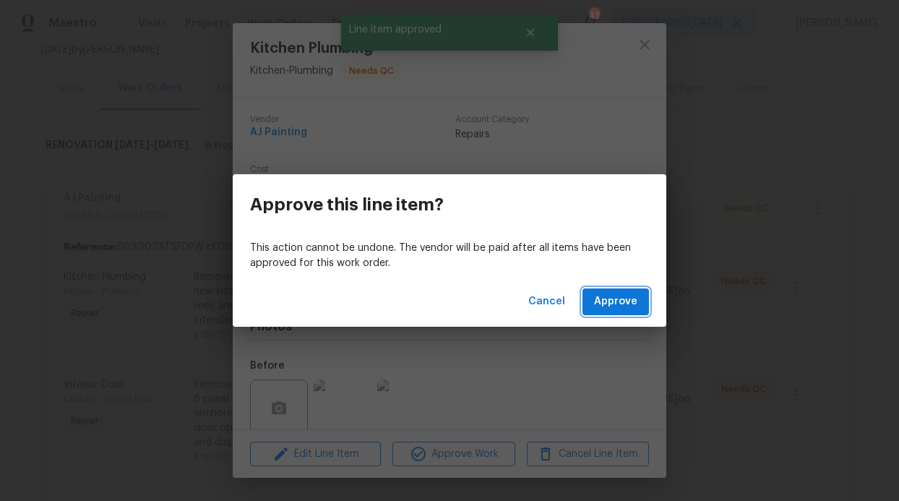
click at [601, 304] on span "Approve" at bounding box center [615, 302] width 43 height 18
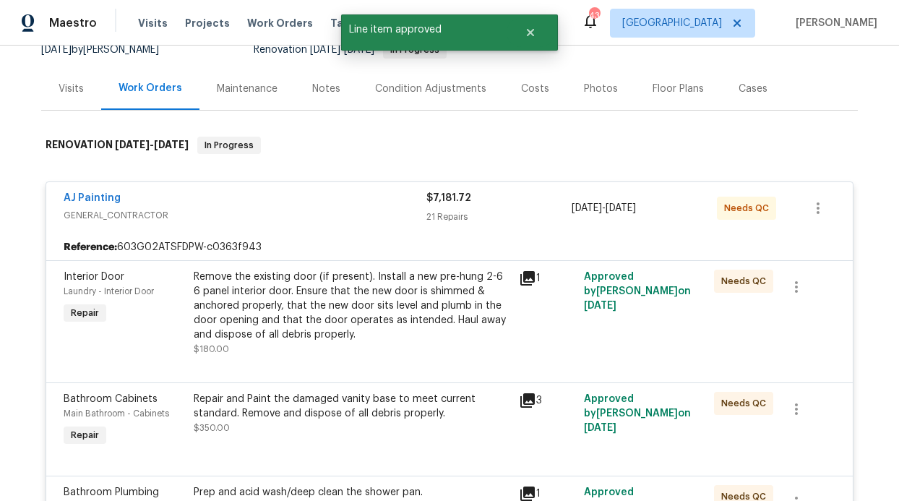
click at [374, 286] on div "Remove the existing door (if present). Install a new pre-hung 2-6 6 panel inter…" at bounding box center [352, 306] width 317 height 72
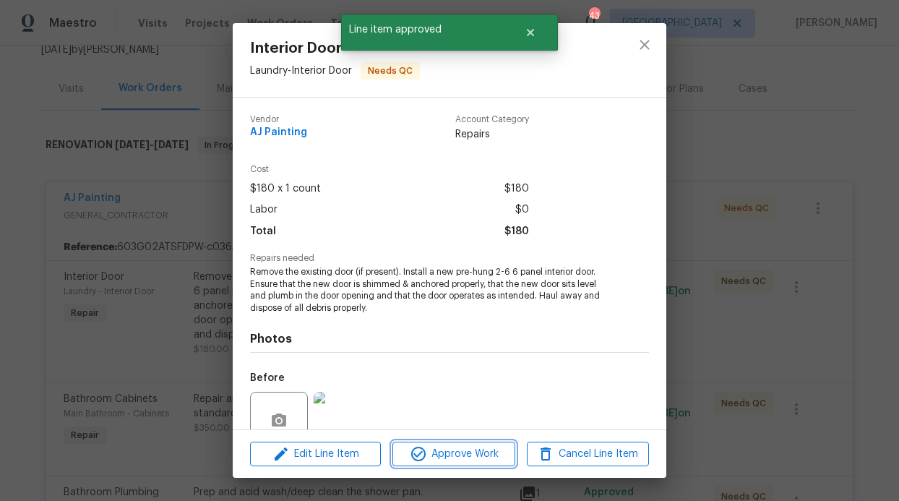
click at [440, 445] on span "Approve Work" at bounding box center [453, 454] width 113 height 18
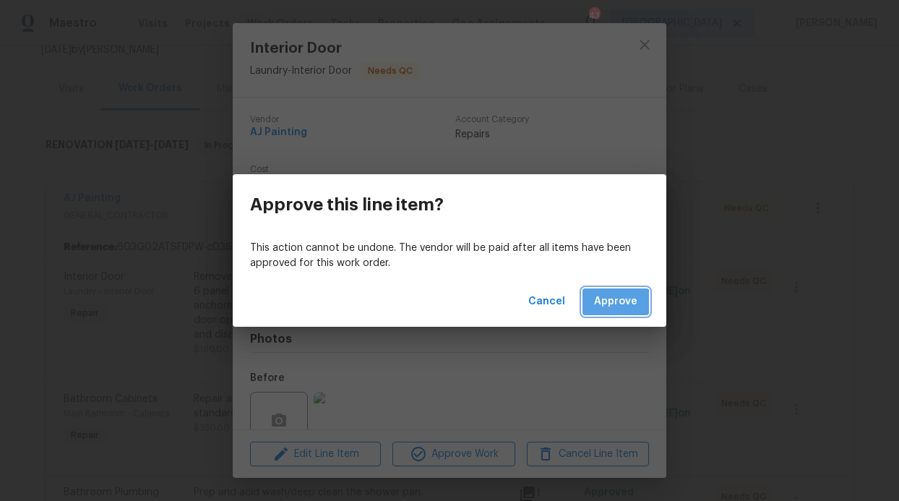
click at [617, 304] on span "Approve" at bounding box center [615, 302] width 43 height 18
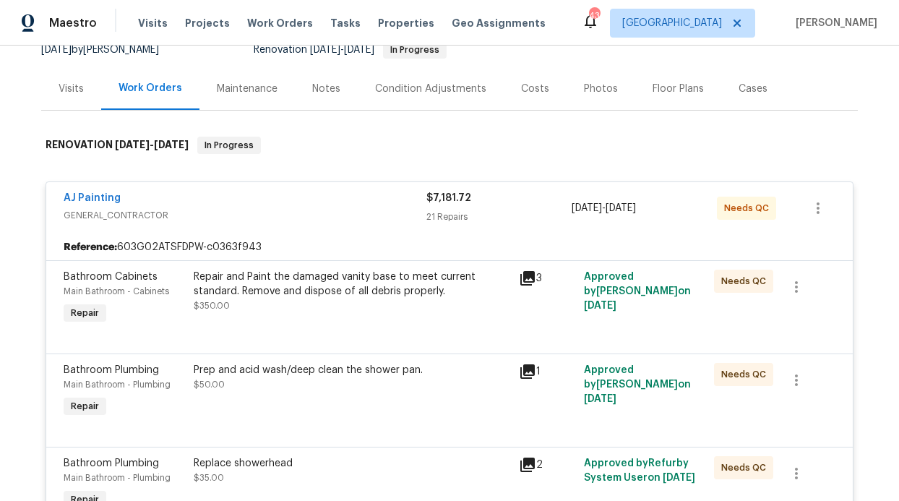
click at [378, 302] on div "Repair and Paint the damaged vanity base to meet current standard. Remove and d…" at bounding box center [352, 291] width 317 height 43
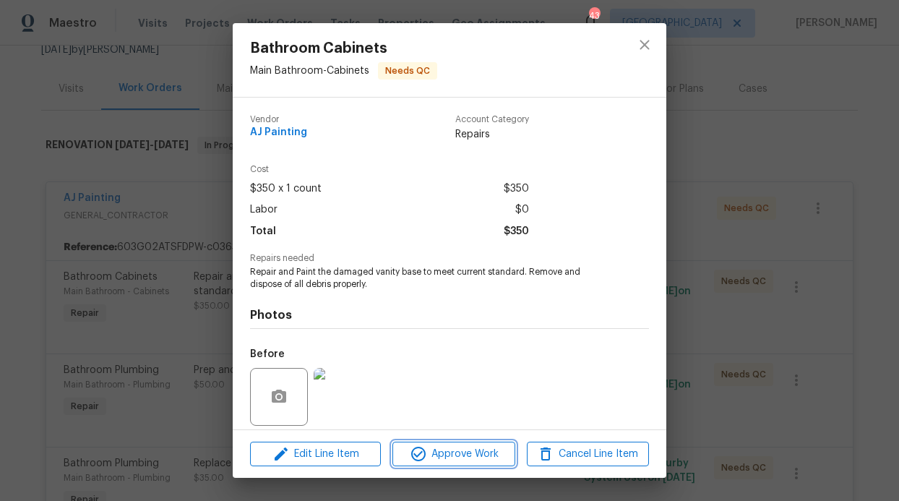
click at [442, 462] on button "Approve Work" at bounding box center [453, 454] width 122 height 25
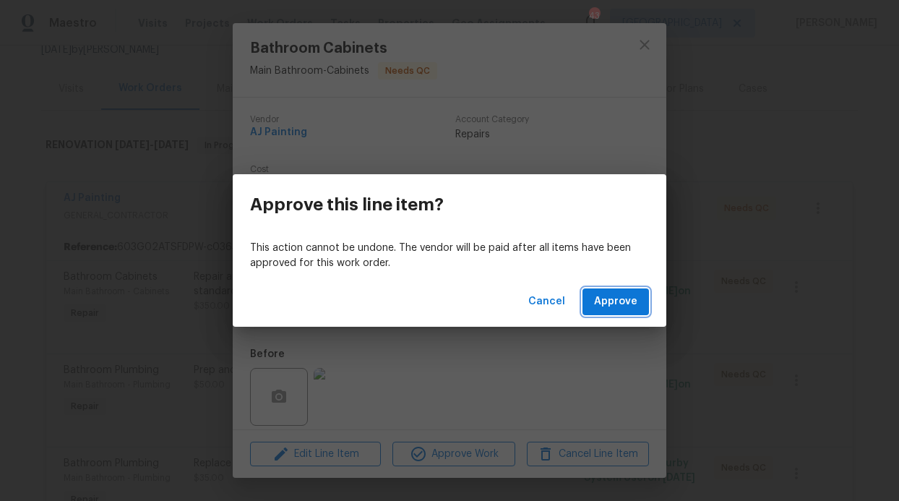
click at [611, 311] on button "Approve" at bounding box center [615, 301] width 66 height 27
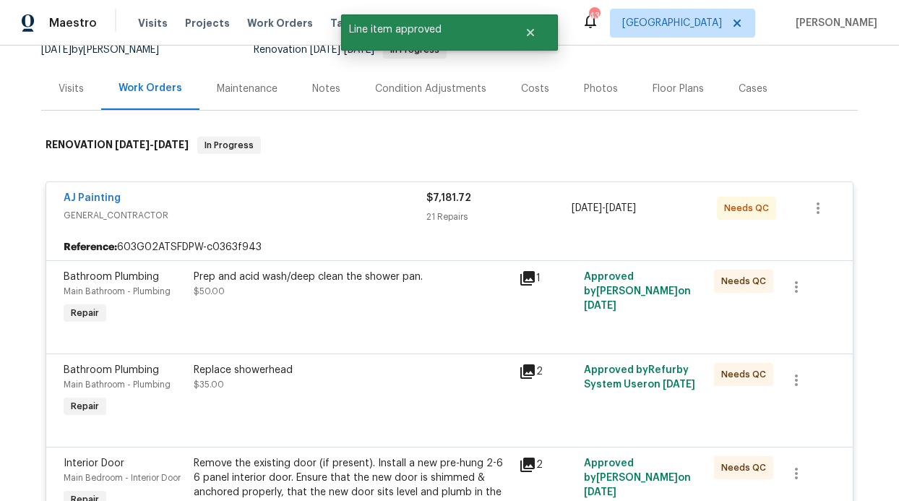
click at [405, 326] on div "Prep and acid wash/deep clean the shower pan. $50.00" at bounding box center [351, 298] width 325 height 66
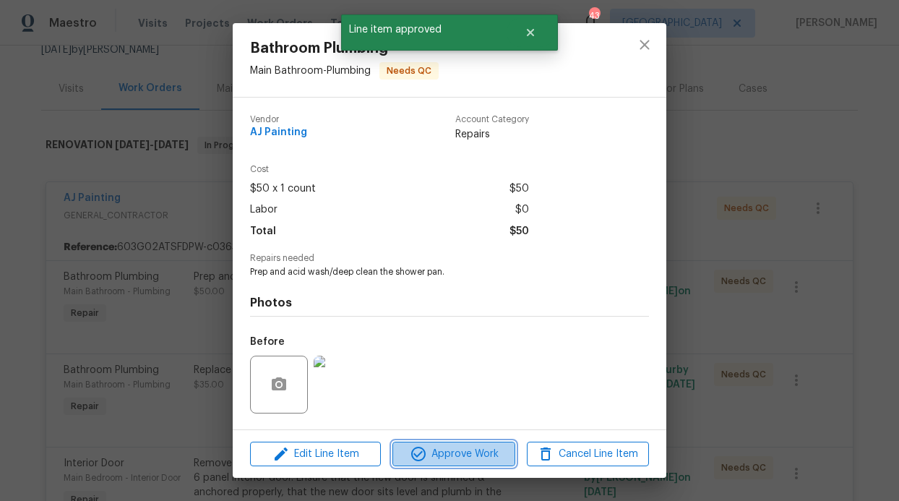
click at [445, 452] on span "Approve Work" at bounding box center [453, 454] width 113 height 18
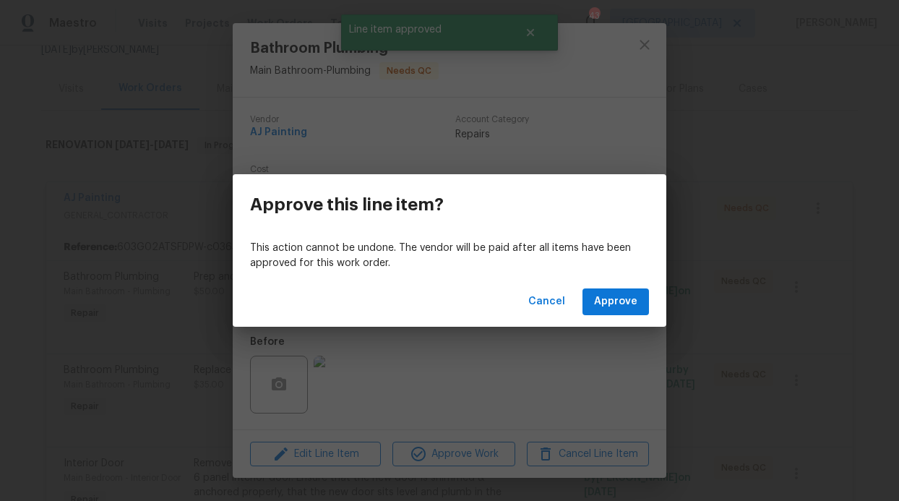
click at [608, 316] on div "Cancel Approve" at bounding box center [450, 302] width 434 height 50
click at [611, 309] on span "Approve" at bounding box center [615, 302] width 43 height 18
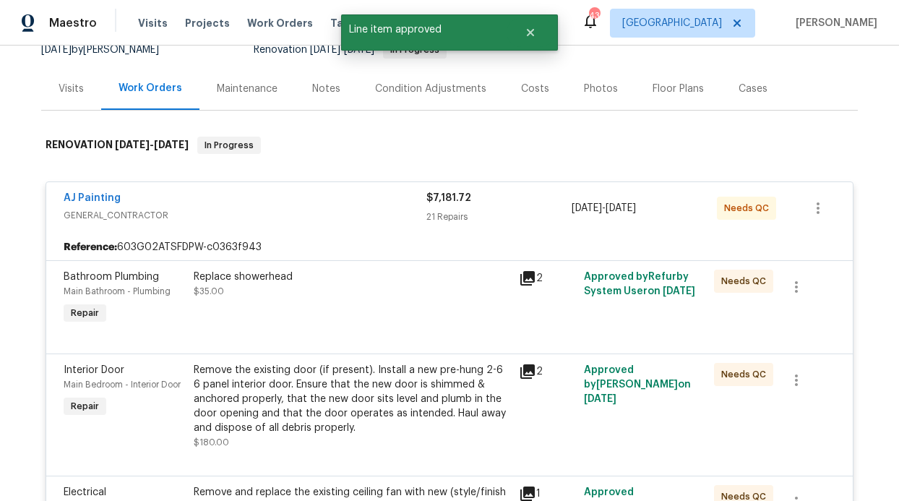
click at [384, 293] on div "Replace showerhead $35.00" at bounding box center [352, 284] width 317 height 29
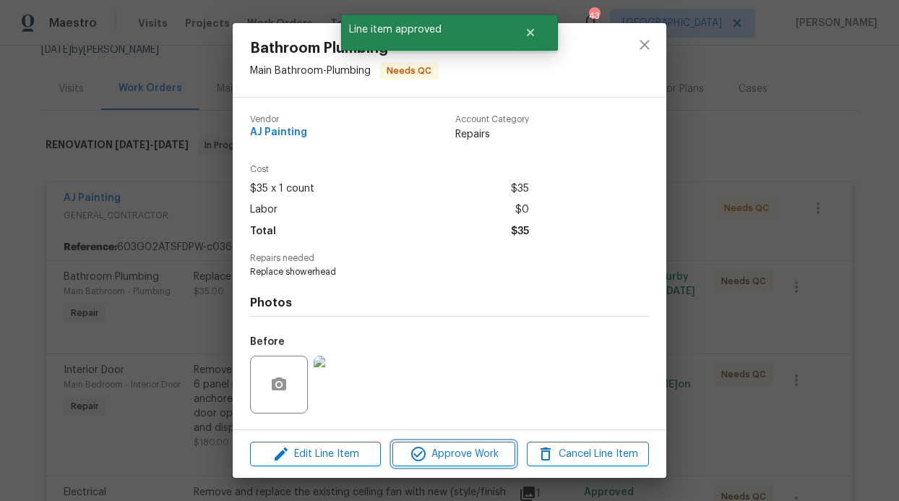
click at [447, 453] on span "Approve Work" at bounding box center [453, 454] width 113 height 18
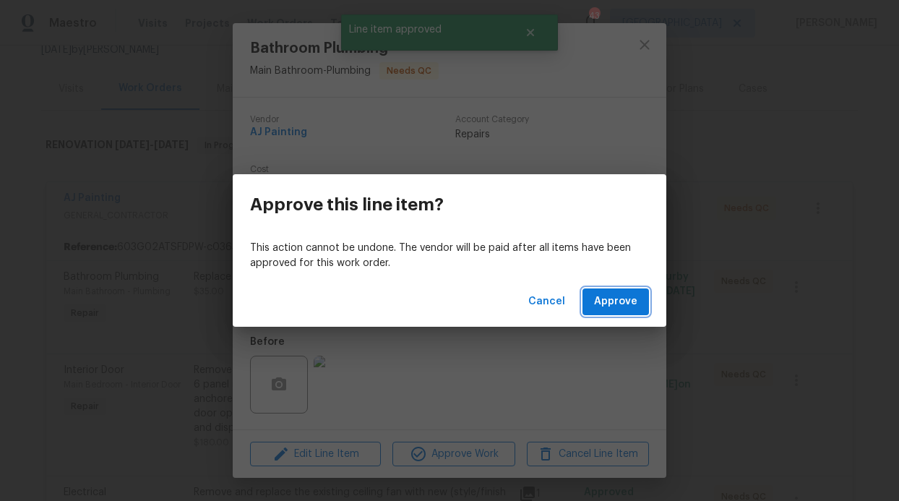
click at [609, 311] on button "Approve" at bounding box center [615, 301] width 66 height 27
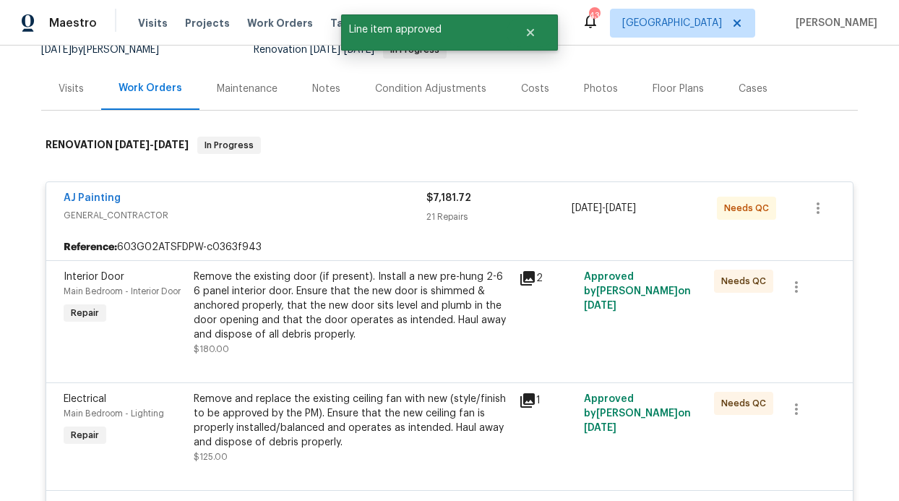
click at [422, 292] on div "Remove the existing door (if present). Install a new pre-hung 2-6 6 panel inter…" at bounding box center [352, 306] width 317 height 72
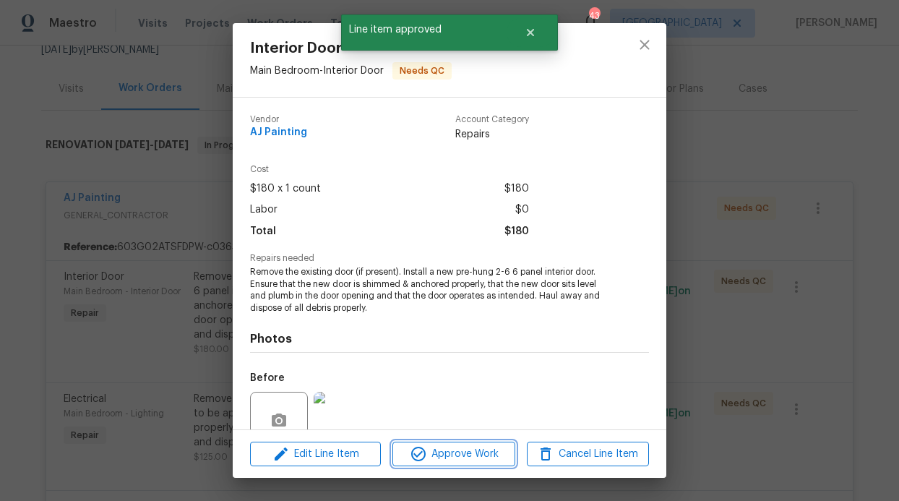
click at [446, 456] on span "Approve Work" at bounding box center [453, 454] width 113 height 18
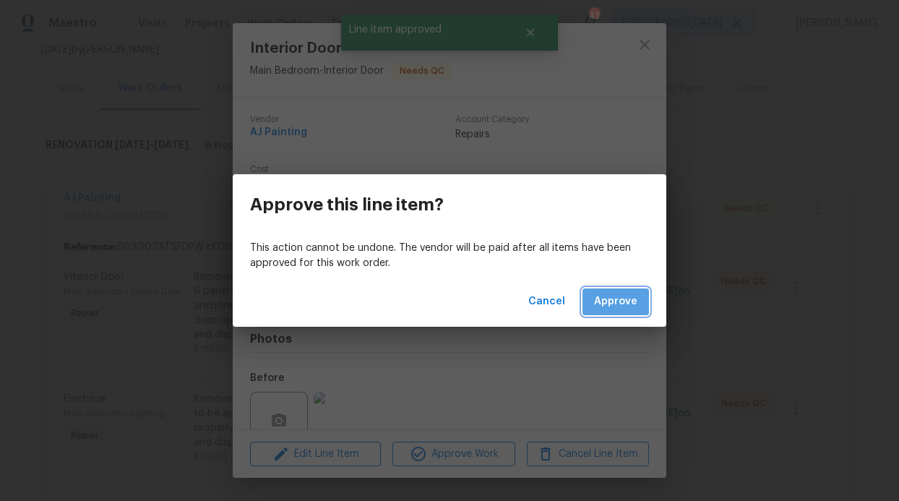
click at [629, 305] on span "Approve" at bounding box center [615, 302] width 43 height 18
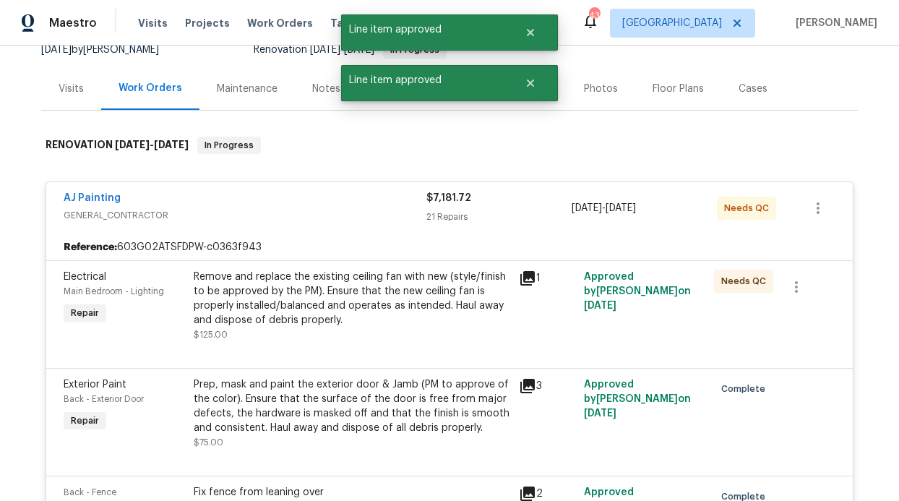
click at [426, 323] on div "Remove and replace the existing ceiling fan with new (style/finish to be approv…" at bounding box center [352, 299] width 317 height 58
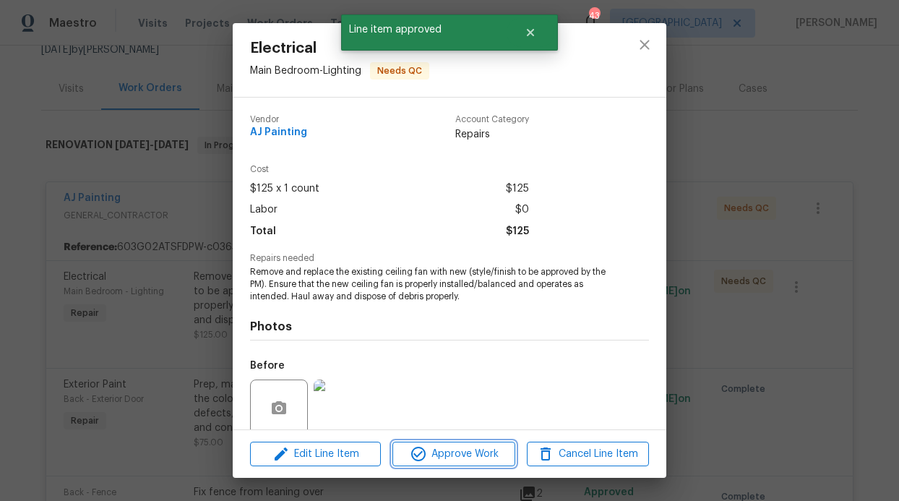
click at [460, 452] on span "Approve Work" at bounding box center [453, 454] width 113 height 18
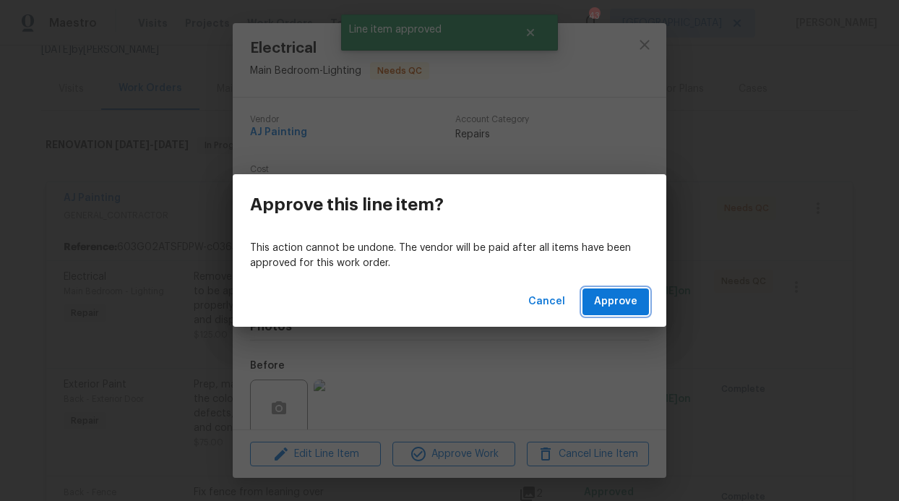
click at [632, 307] on span "Approve" at bounding box center [615, 302] width 43 height 18
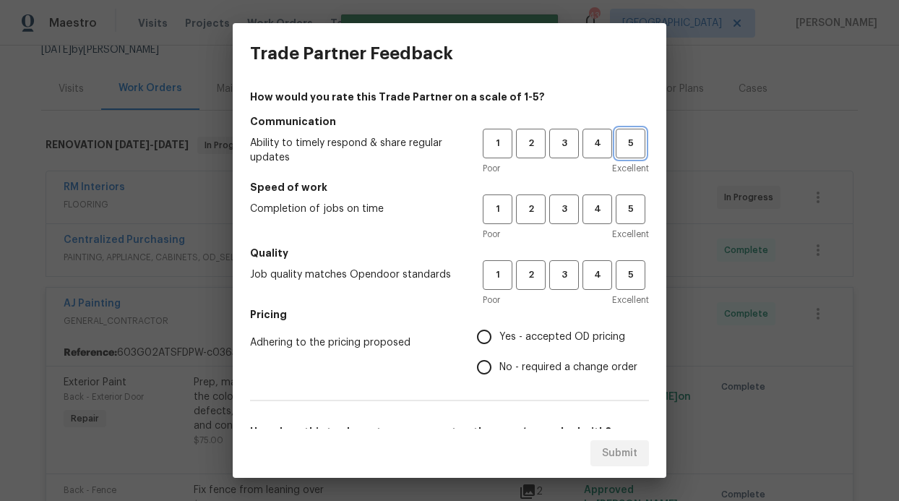
click at [630, 137] on span "5" at bounding box center [630, 143] width 27 height 17
click at [617, 196] on button "5" at bounding box center [631, 209] width 30 height 30
click at [621, 263] on button "5" at bounding box center [631, 275] width 30 height 30
click at [514, 324] on label "Yes - accepted OD pricing" at bounding box center [553, 337] width 168 height 30
click at [499, 324] on input "Yes - accepted OD pricing" at bounding box center [484, 337] width 30 height 30
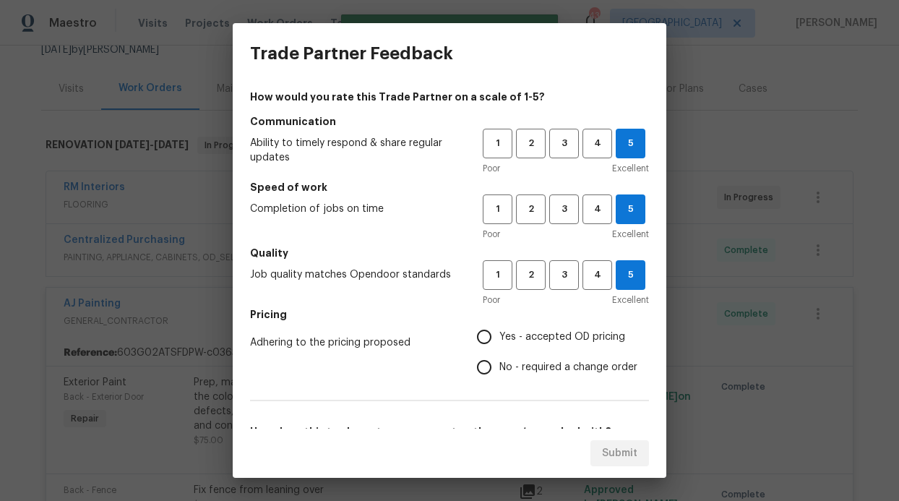
radio input "true"
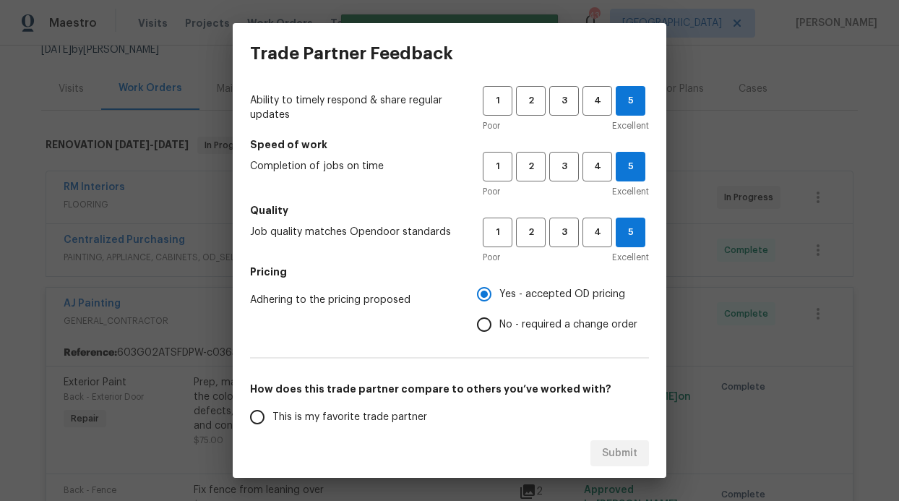
scroll to position [121, 0]
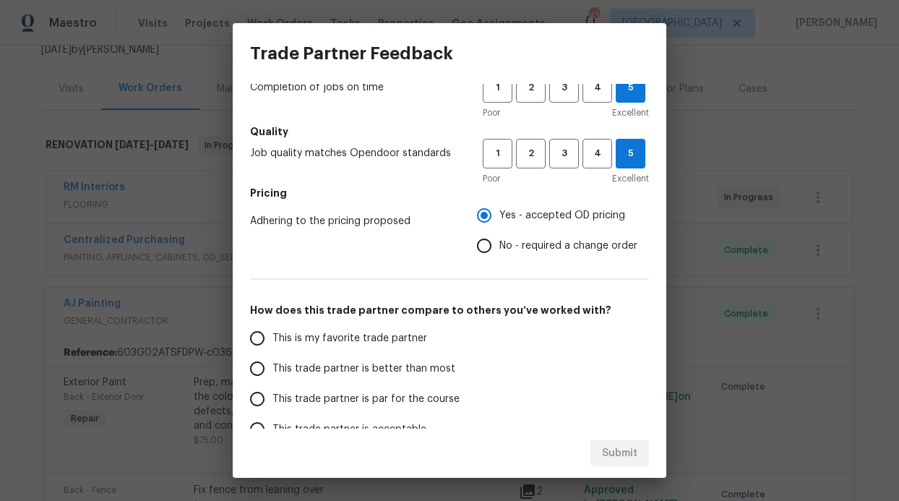
click at [374, 340] on span "This is my favorite trade partner" at bounding box center [349, 338] width 155 height 15
click at [272, 340] on input "This is my favorite trade partner" at bounding box center [257, 338] width 30 height 30
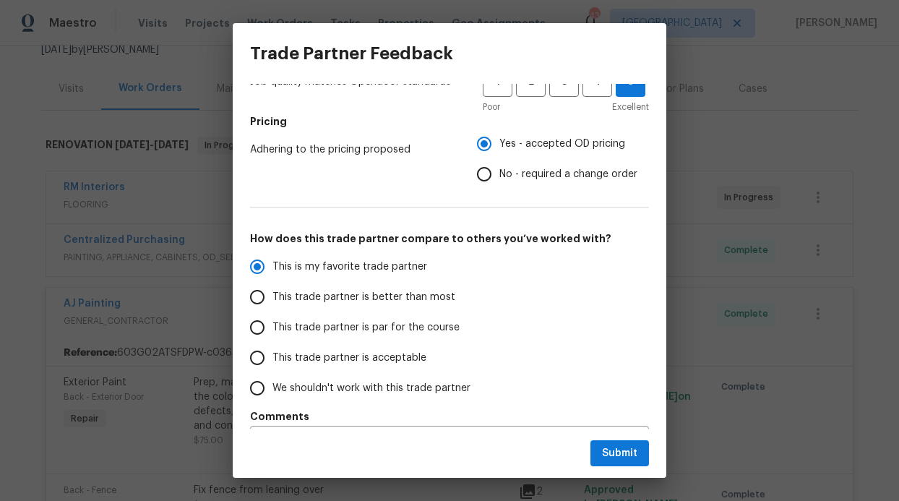
scroll to position [233, 0]
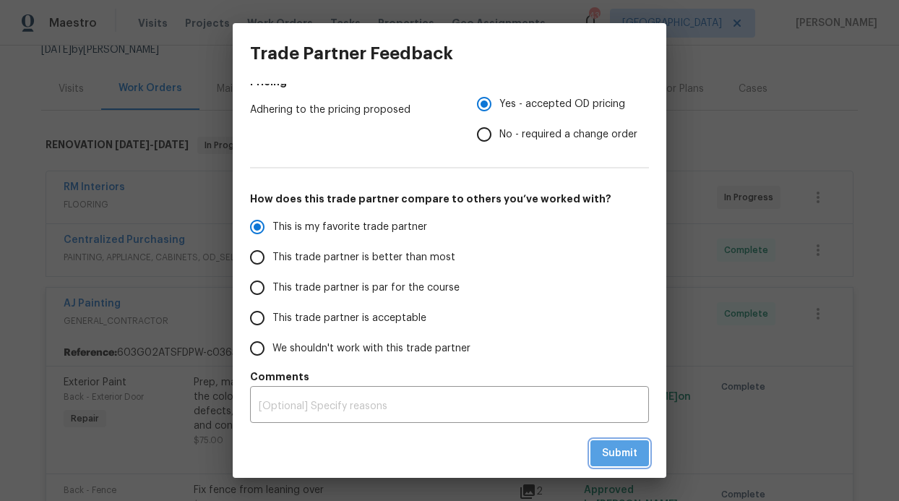
click at [619, 444] on span "Submit" at bounding box center [619, 453] width 35 height 18
radio input "true"
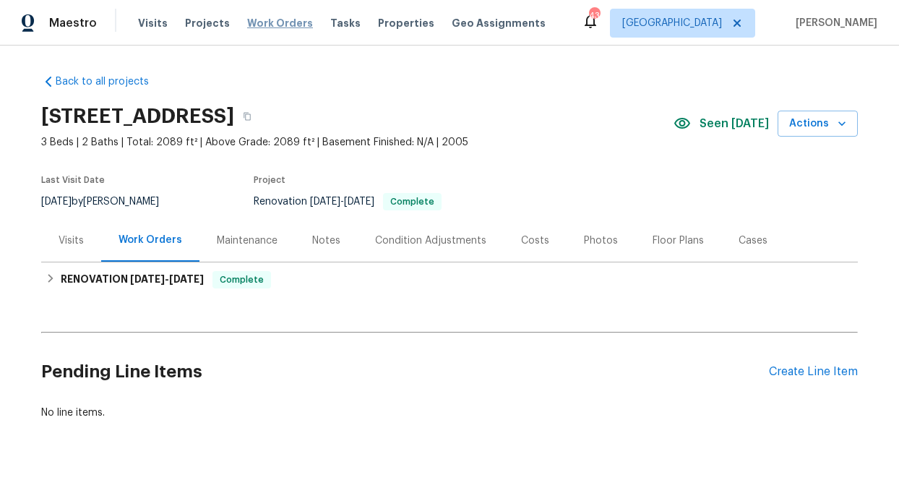
click at [267, 16] on span "Work Orders" at bounding box center [280, 23] width 66 height 14
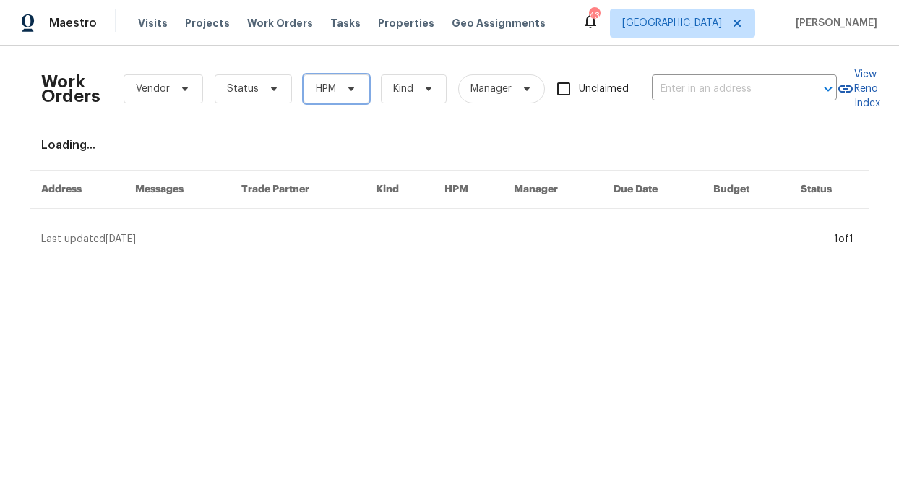
click at [341, 87] on span at bounding box center [349, 89] width 16 height 12
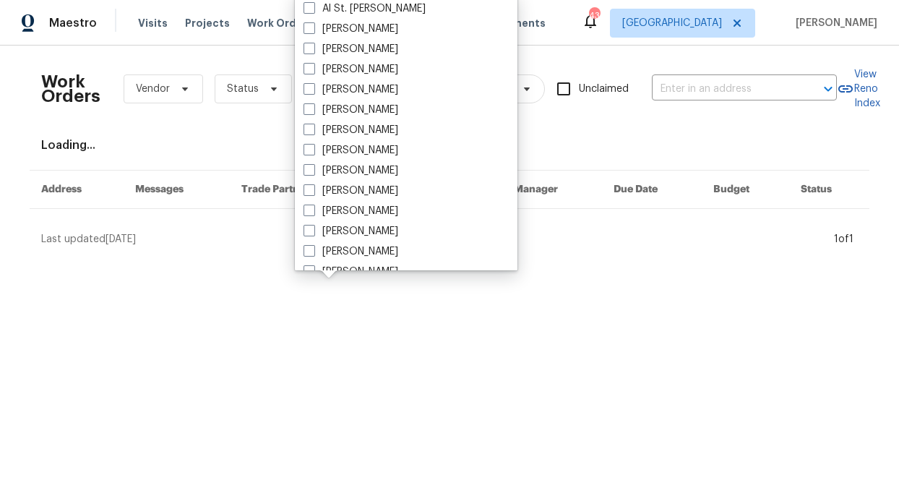
click at [525, 14] on div "Visits Projects Work Orders Tasks Properties Geo Assignments" at bounding box center [350, 23] width 425 height 29
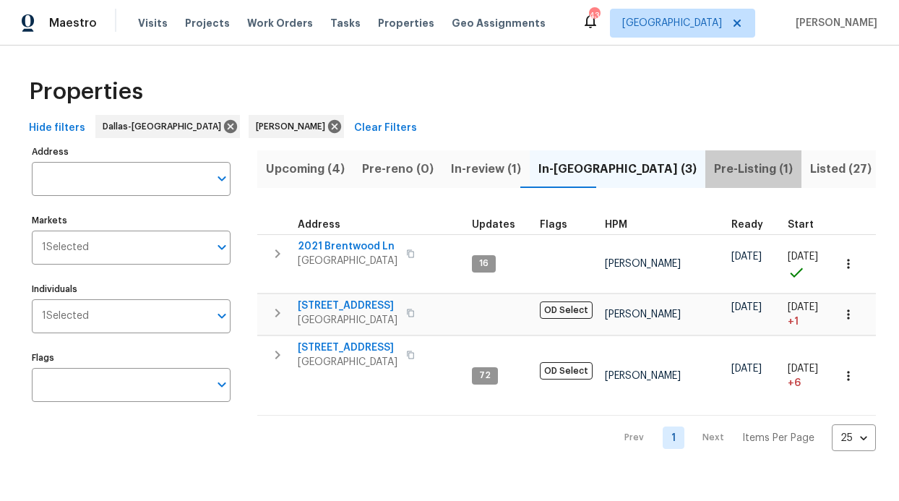
click at [714, 169] on span "Pre-Listing (1)" at bounding box center [753, 169] width 79 height 20
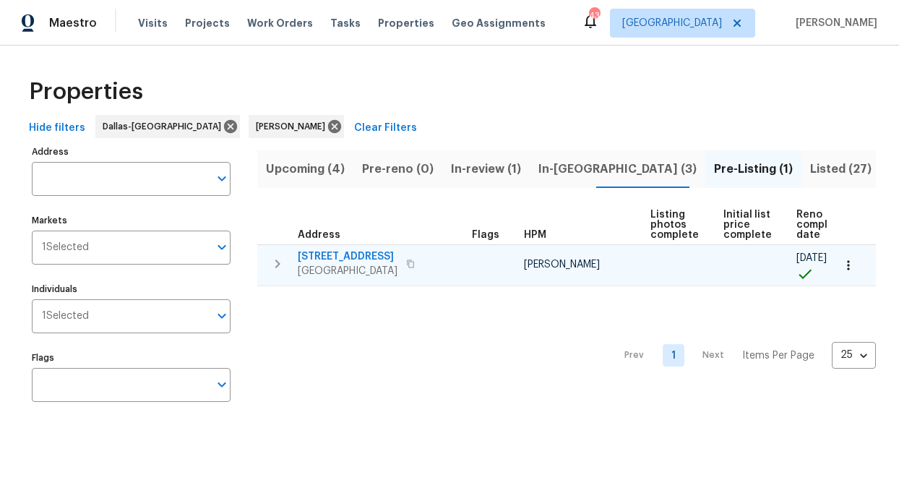
click at [354, 252] on span "[STREET_ADDRESS]" at bounding box center [348, 256] width 100 height 14
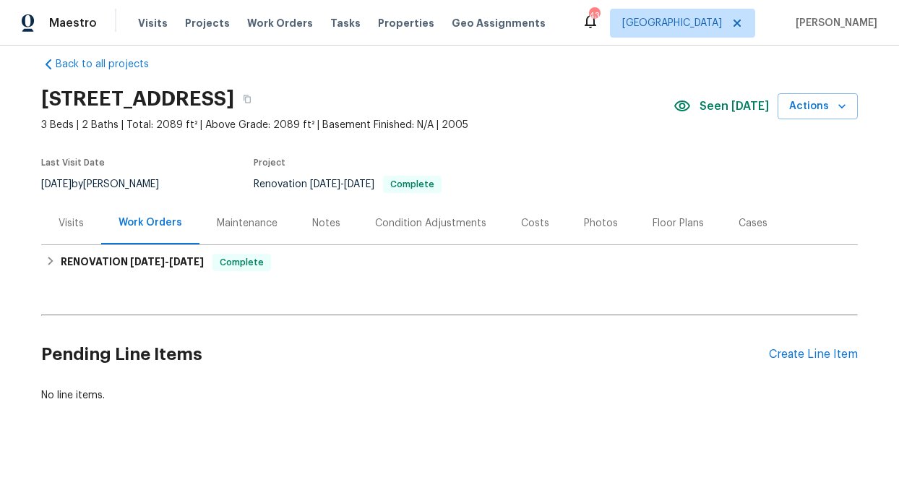
scroll to position [28, 0]
click at [302, 212] on div "Notes" at bounding box center [326, 223] width 63 height 43
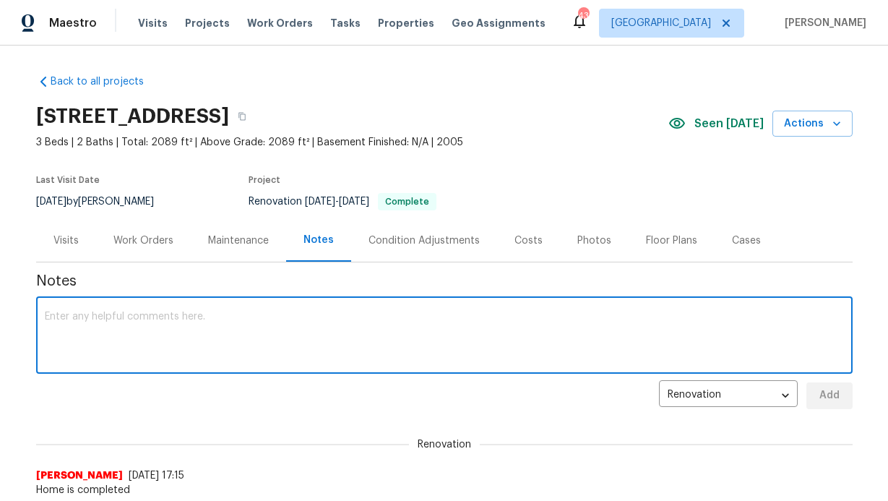
click at [272, 317] on textarea at bounding box center [444, 336] width 799 height 51
paste textarea "Loremi- Dol sitametc/adipisci elitse, doe temporin utlab etdo magn aliquae. (Ad…"
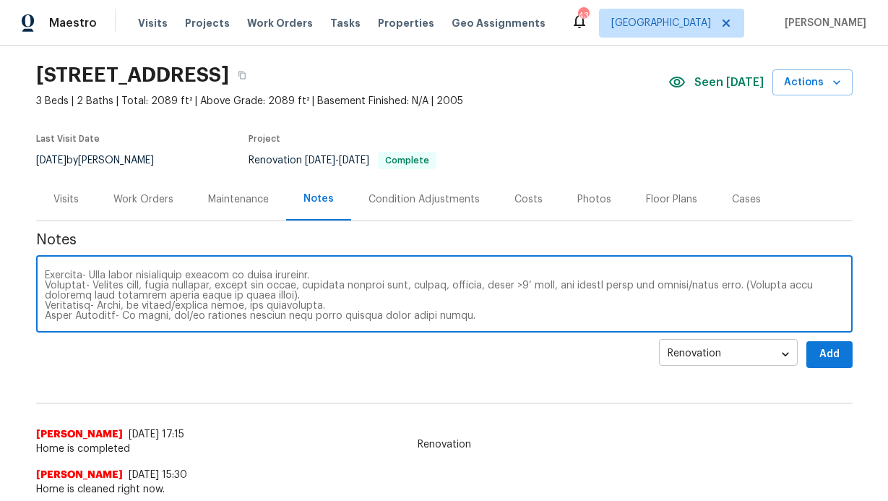
scroll to position [47, 0]
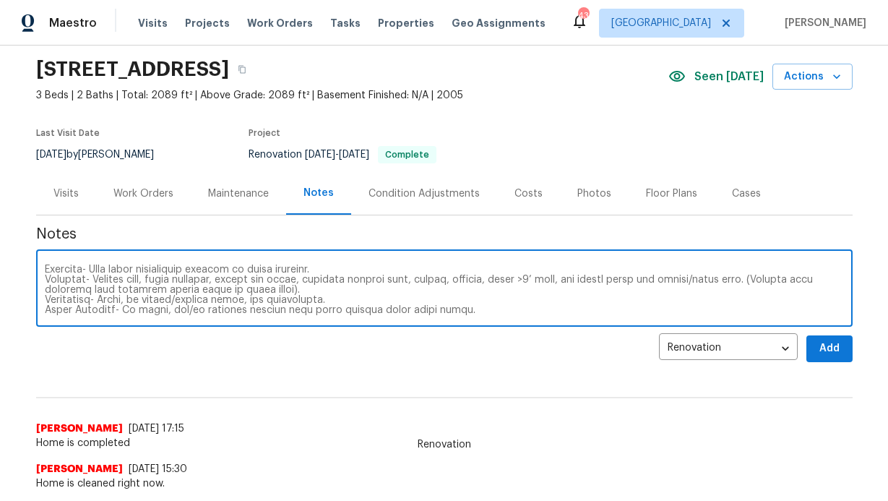
type textarea "Loremi- Dol sitametc/adipisci elitse, doe temporin utlab etdo magn aliquae. (Ad…"
click at [818, 345] on span "Add" at bounding box center [829, 349] width 23 height 18
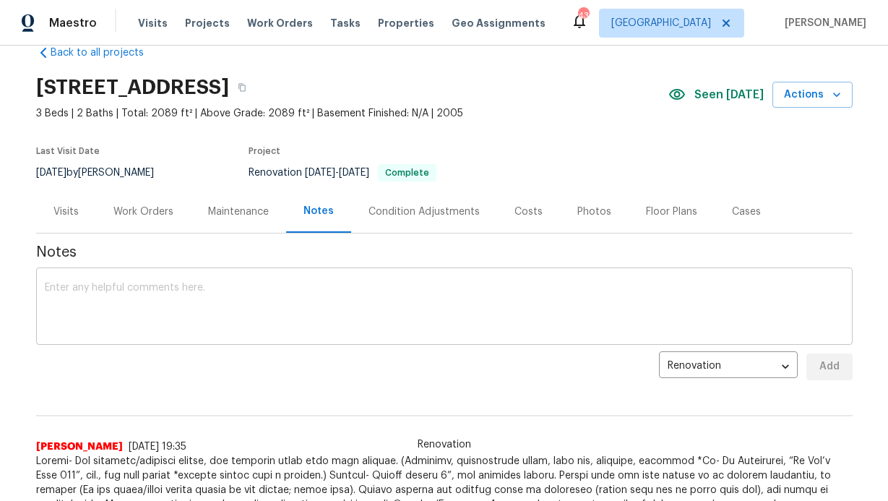
scroll to position [0, 0]
